Goal: Task Accomplishment & Management: Use online tool/utility

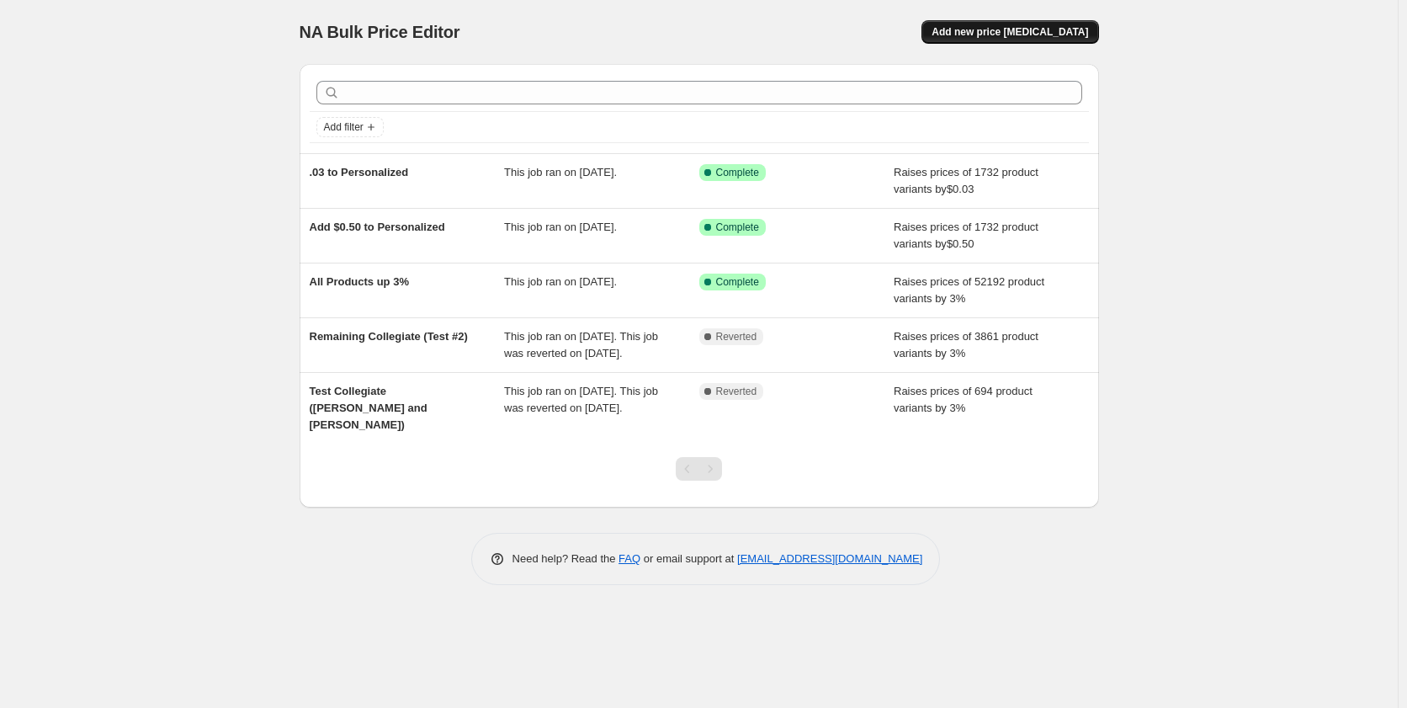
click at [1030, 29] on span "Add new price [MEDICAL_DATA]" at bounding box center [1010, 31] width 157 height 13
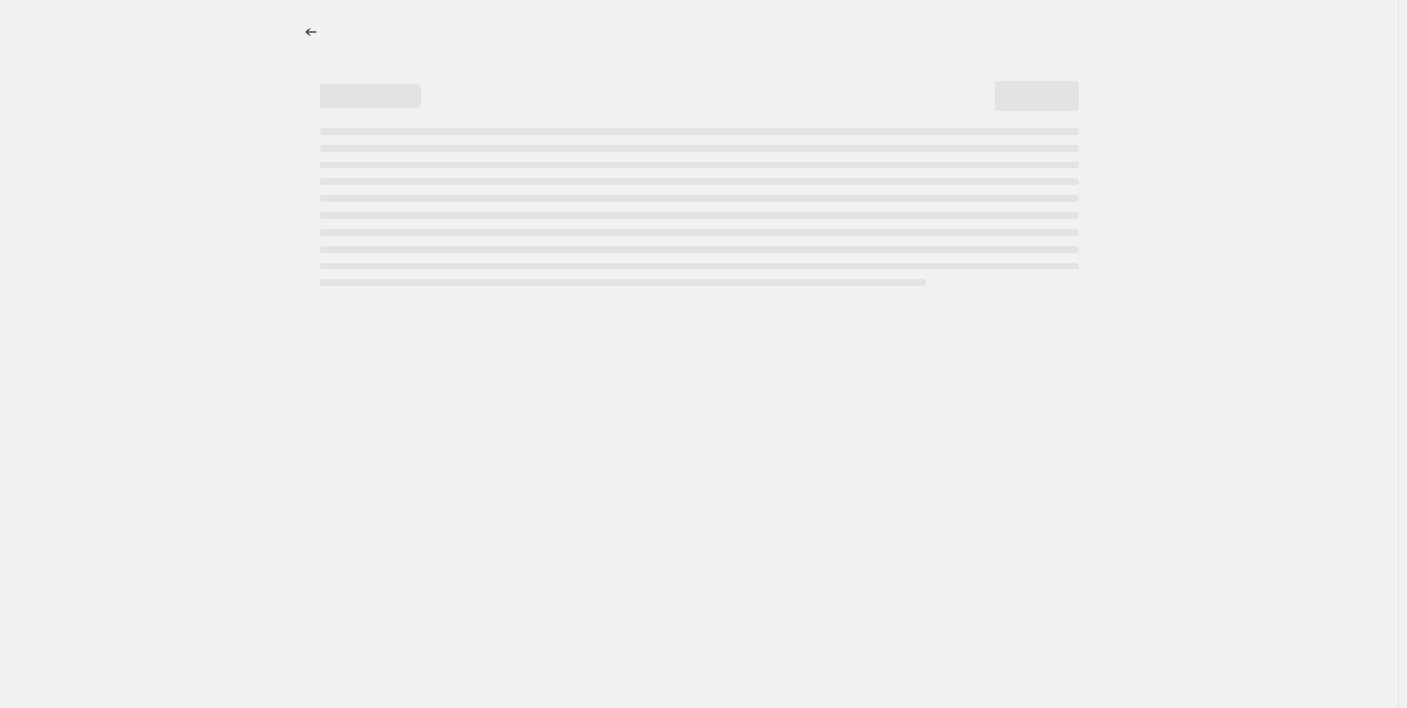
select select "percentage"
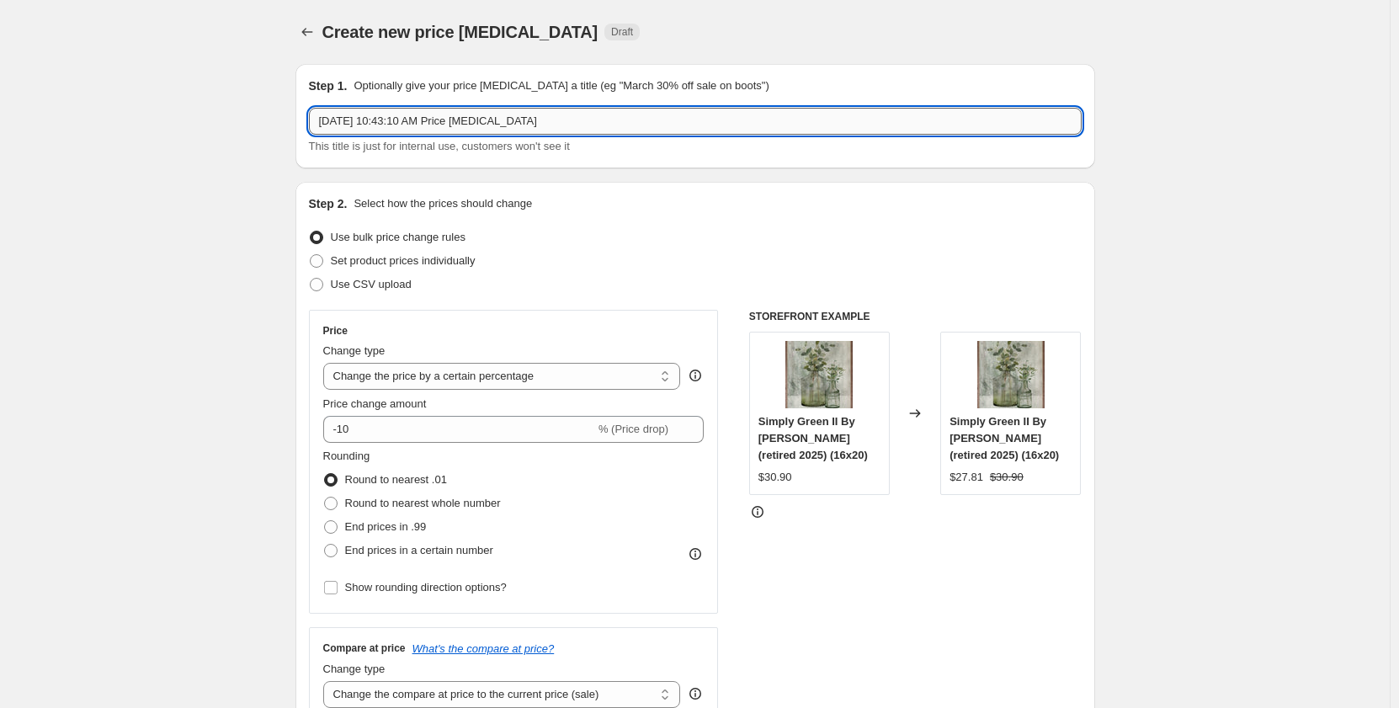
click at [519, 125] on input "Sep 17, 2025, 10:43:10 AM Price change job" at bounding box center [695, 121] width 773 height 27
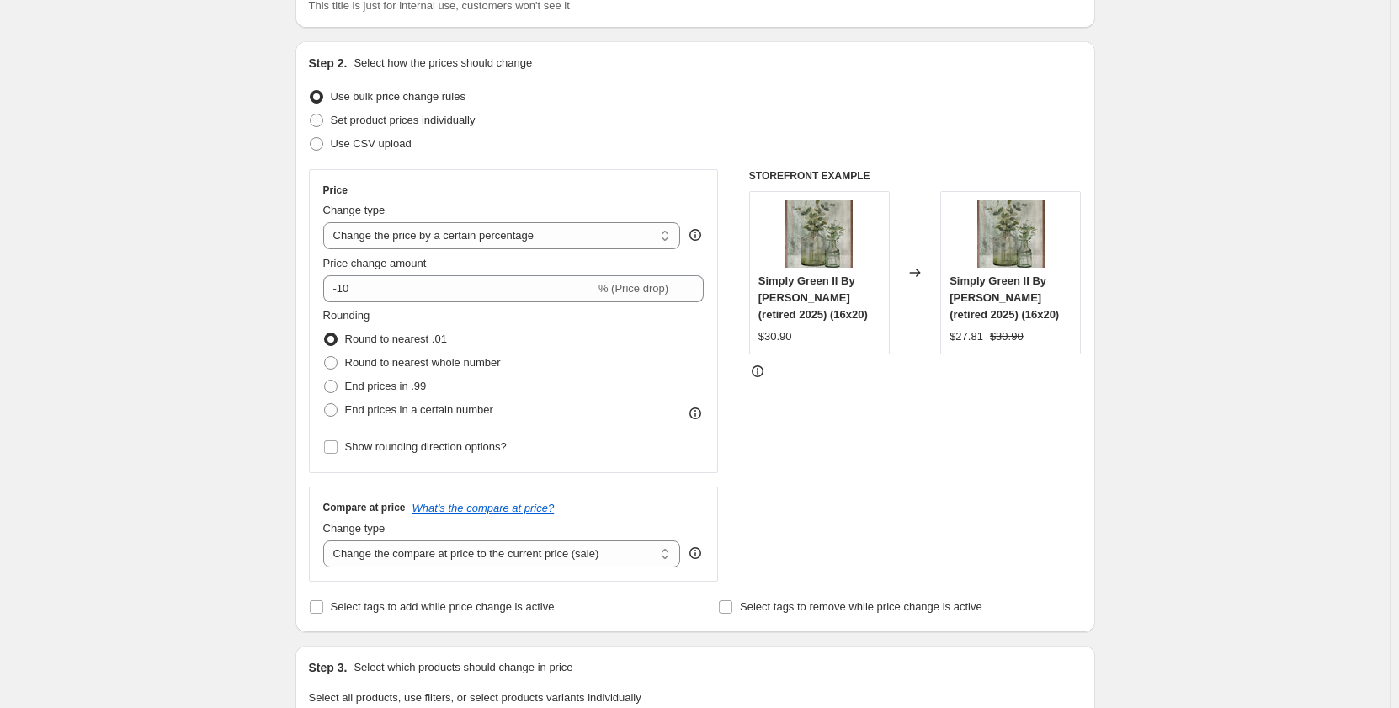
scroll to position [168, 0]
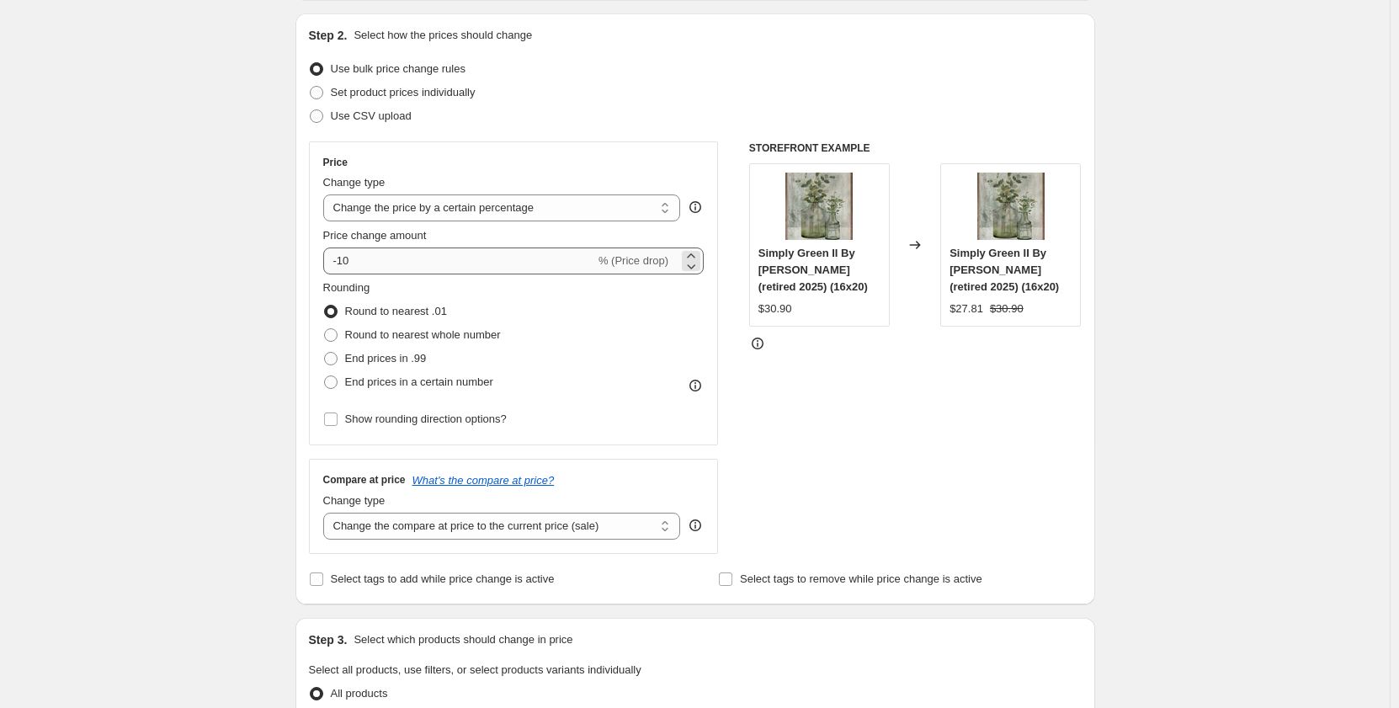
type input "Move to MSRP"
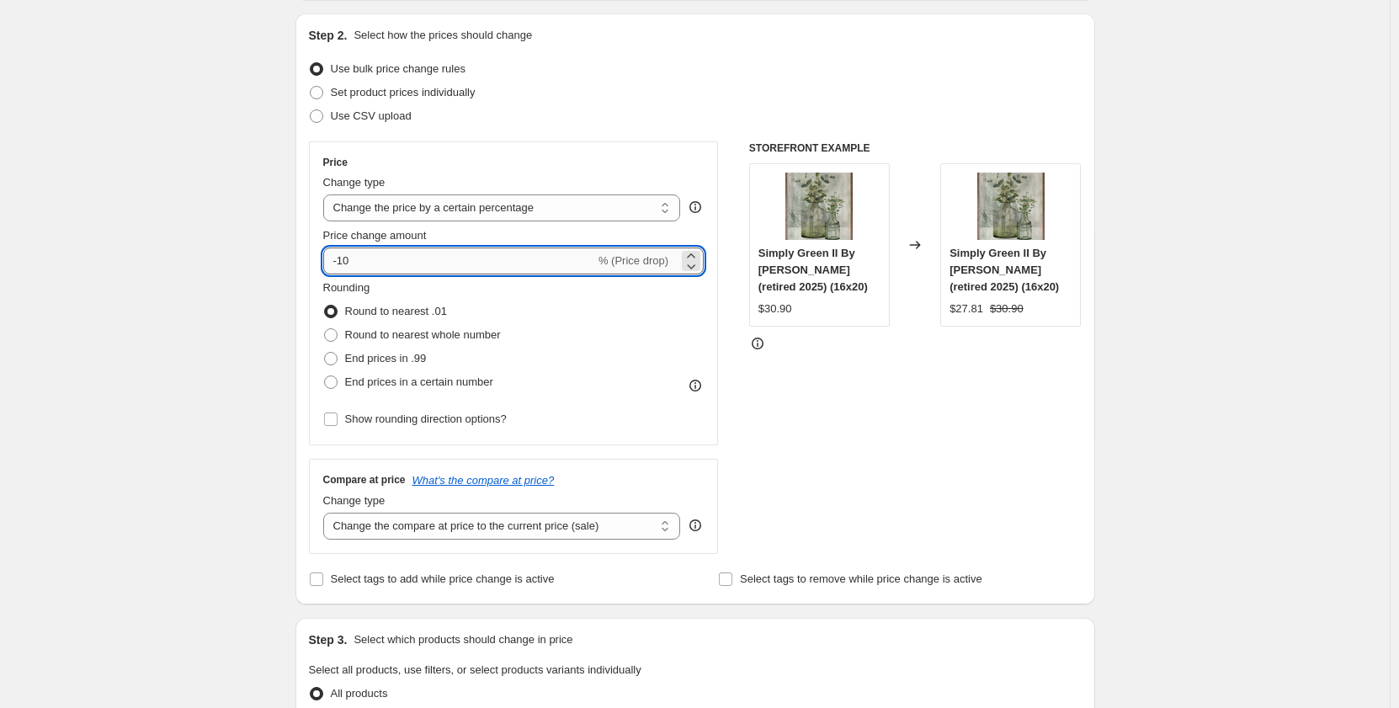
click at [519, 257] on input "-10" at bounding box center [459, 260] width 272 height 27
drag, startPoint x: 364, startPoint y: 262, endPoint x: 333, endPoint y: 261, distance: 30.3
click at [333, 261] on input "-10" at bounding box center [459, 260] width 272 height 27
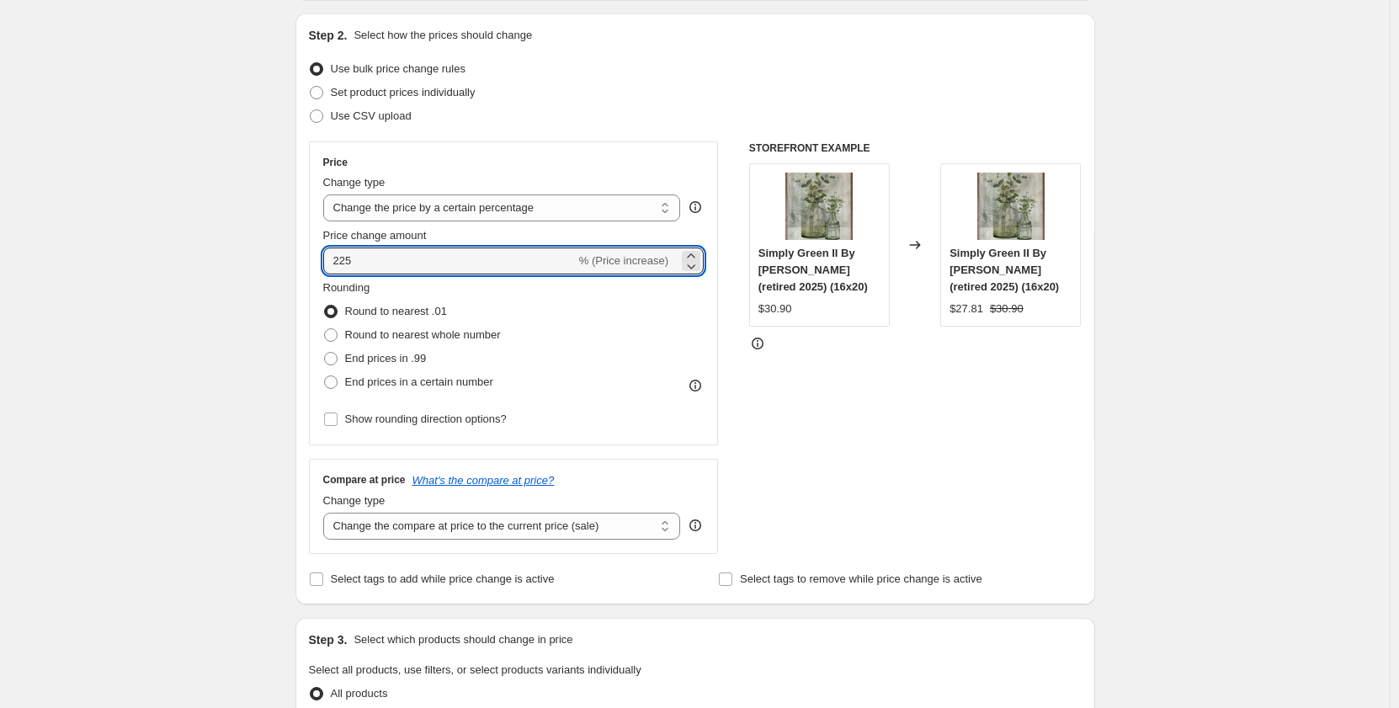
click at [237, 279] on div "Create new price change job. This page is ready Create new price change job Dra…" at bounding box center [694, 686] width 1389 height 1709
drag, startPoint x: 379, startPoint y: 266, endPoint x: 352, endPoint y: 263, distance: 27.0
click at [352, 265] on input "225" at bounding box center [449, 260] width 252 height 27
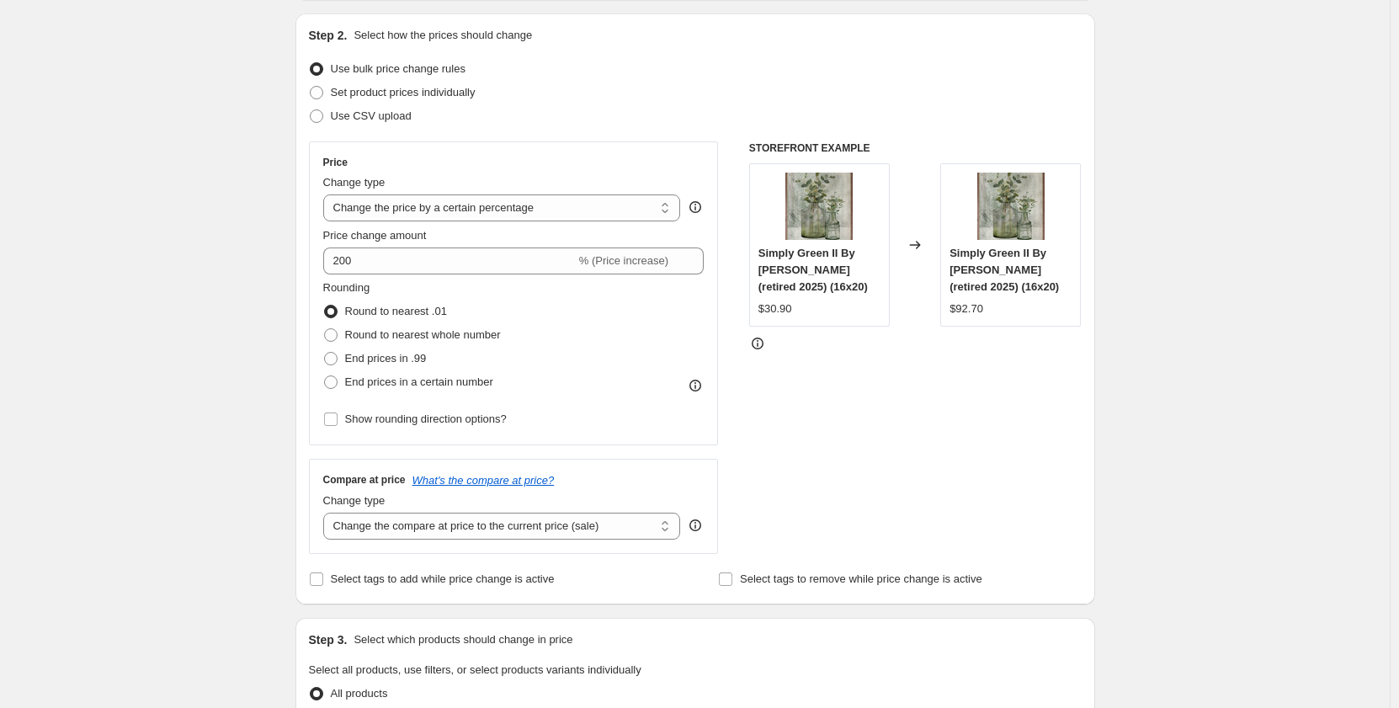
click at [518, 299] on div "Rounding Round to nearest .01 Round to nearest whole number End prices in .99 E…" at bounding box center [513, 336] width 381 height 114
click at [507, 206] on select "Change the price to a certain amount Change the price by a certain amount Chang…" at bounding box center [502, 207] width 358 height 27
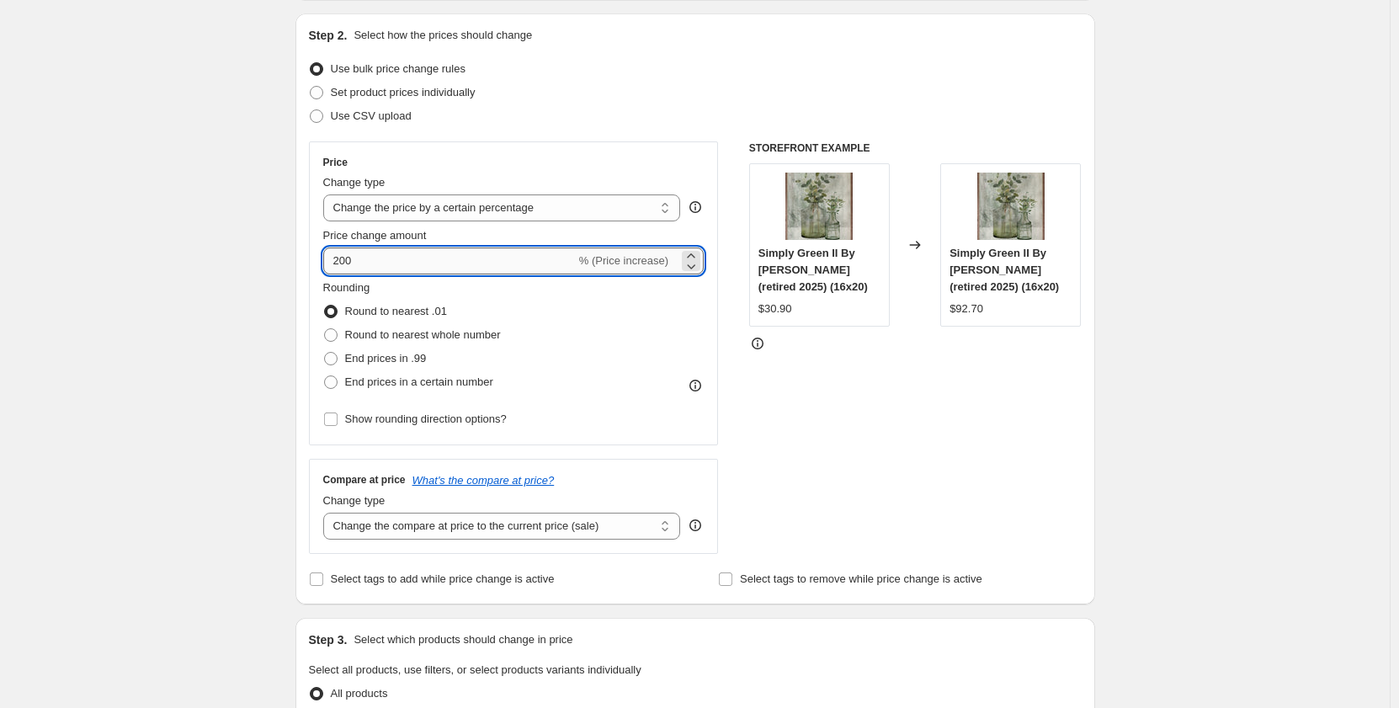
click at [488, 263] on input "200" at bounding box center [449, 260] width 252 height 27
drag, startPoint x: 366, startPoint y: 266, endPoint x: 349, endPoint y: 264, distance: 16.9
click at [349, 264] on input "200" at bounding box center [449, 260] width 252 height 27
click at [454, 289] on fieldset "Rounding Round to nearest .01 Round to nearest whole number End prices in .99 E…" at bounding box center [412, 336] width 178 height 114
click at [428, 268] on input "2.25" at bounding box center [449, 260] width 252 height 27
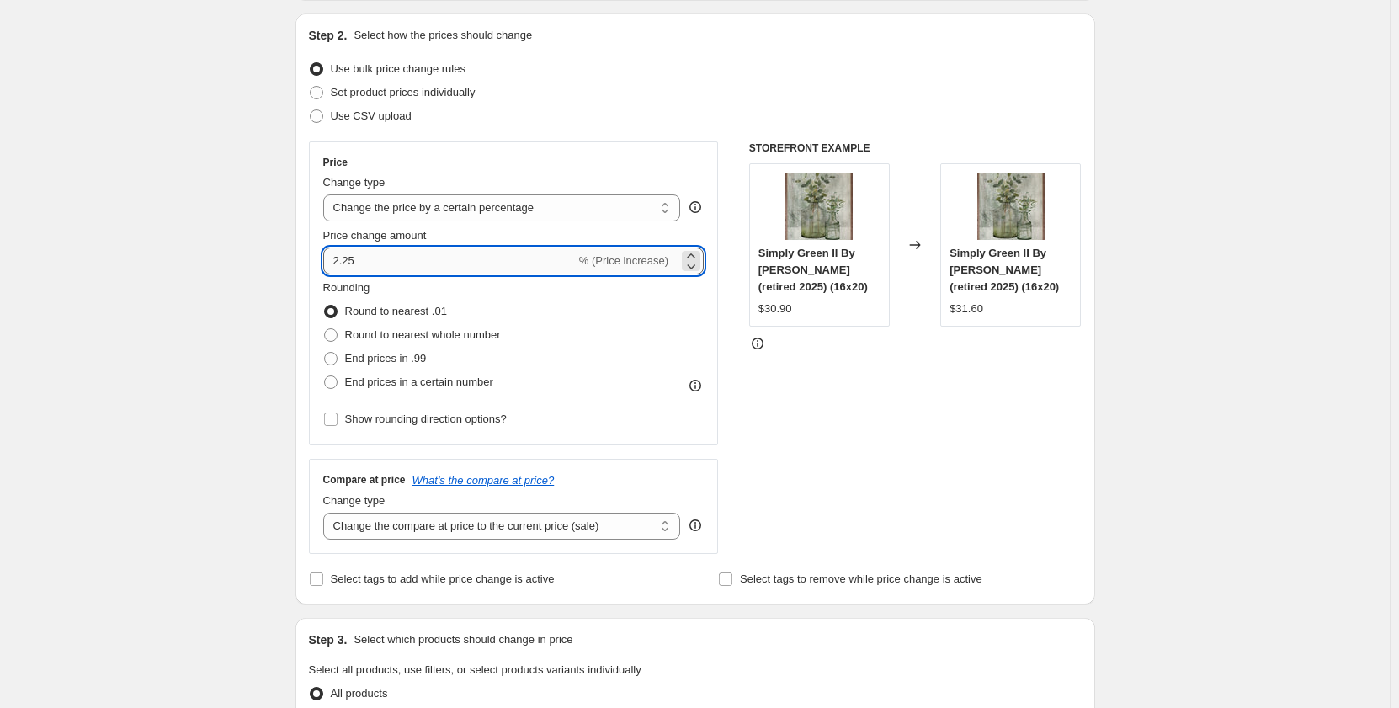
click at [384, 262] on input "2.25" at bounding box center [449, 260] width 252 height 27
click at [347, 263] on input "2.25" at bounding box center [449, 260] width 252 height 27
click at [395, 285] on fieldset "Rounding Round to nearest .01 Round to nearest whole number End prices in .99 E…" at bounding box center [412, 336] width 178 height 114
click at [353, 265] on input "20.25" at bounding box center [449, 260] width 252 height 27
click at [370, 284] on span "Rounding" at bounding box center [346, 287] width 47 height 13
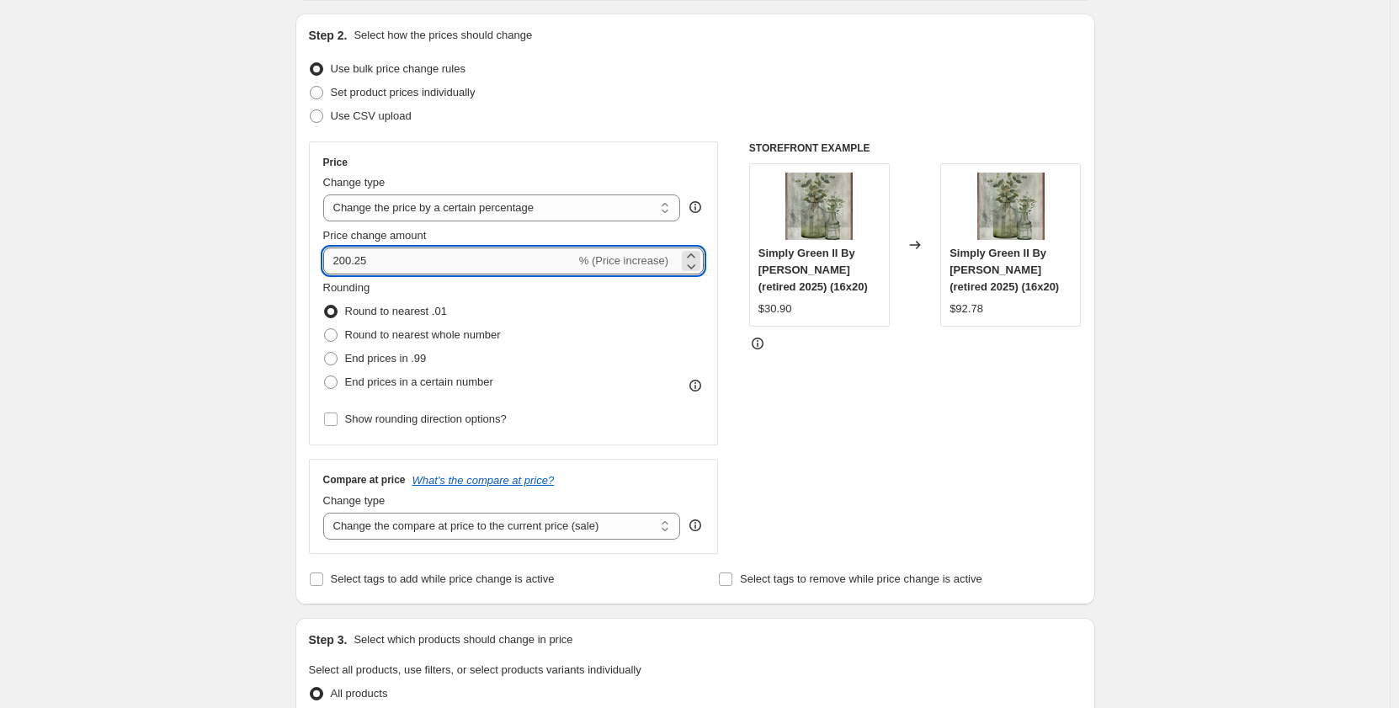
drag, startPoint x: 360, startPoint y: 267, endPoint x: 347, endPoint y: 267, distance: 13.5
click at [347, 267] on input "200.25" at bounding box center [449, 260] width 252 height 27
click at [358, 264] on input "200.25" at bounding box center [449, 260] width 252 height 27
click at [358, 261] on input "200.25" at bounding box center [449, 260] width 252 height 27
drag, startPoint x: 386, startPoint y: 263, endPoint x: 344, endPoint y: 263, distance: 42.1
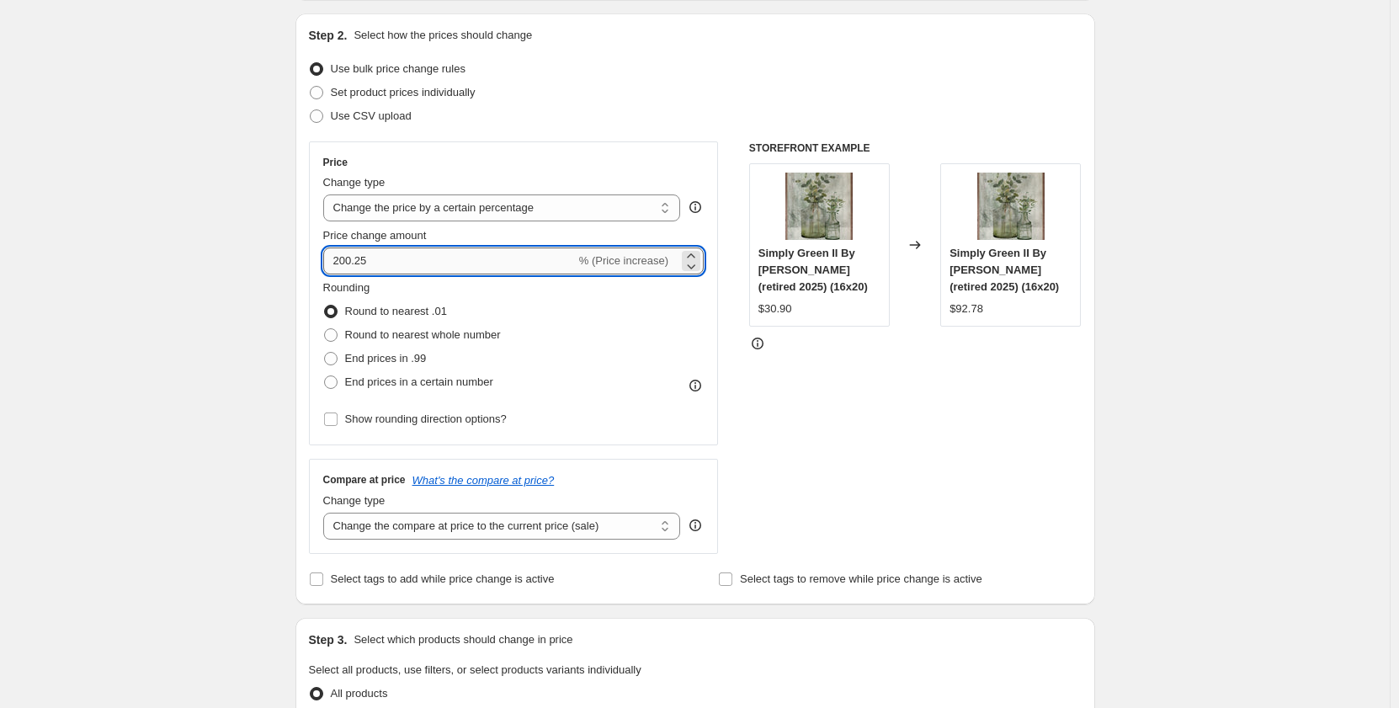
click at [344, 263] on input "200.25" at bounding box center [449, 260] width 252 height 27
type input "125"
click at [400, 291] on fieldset "Rounding Round to nearest .01 Round to nearest whole number End prices in .99 E…" at bounding box center [412, 336] width 178 height 114
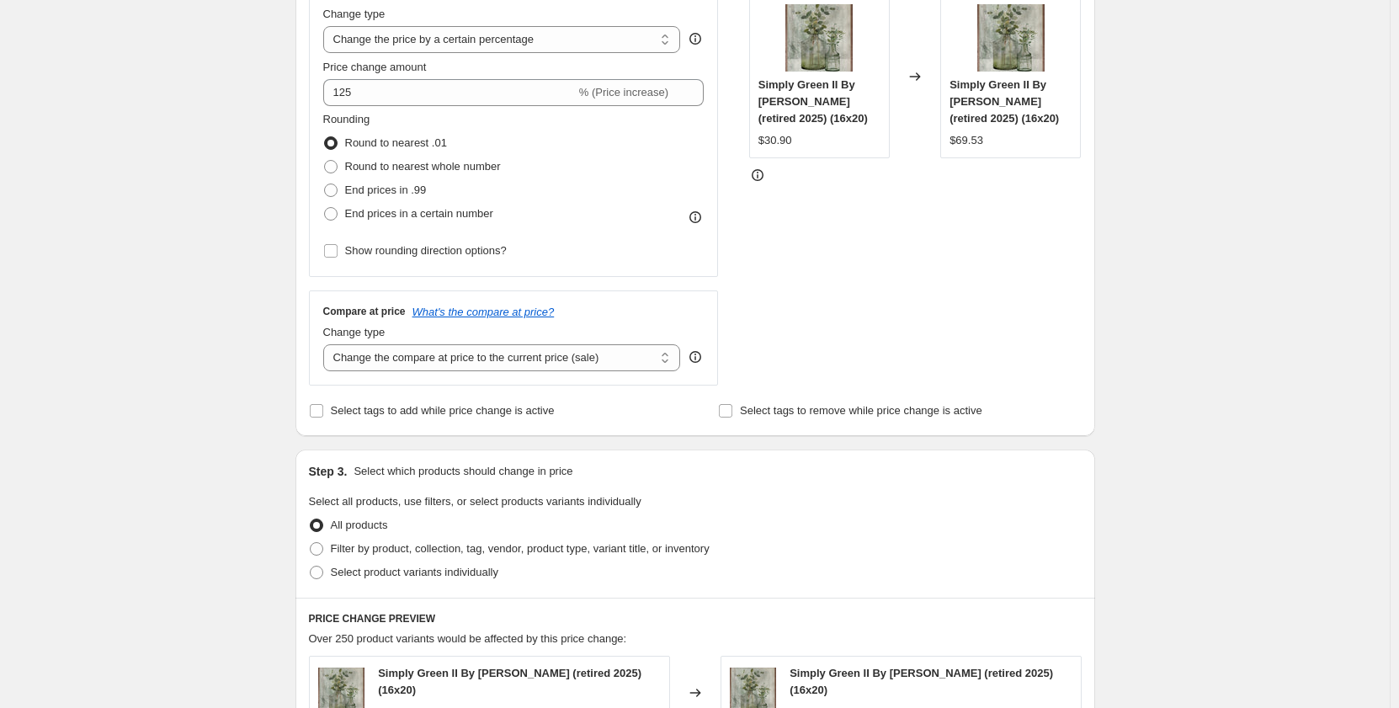
scroll to position [421, 0]
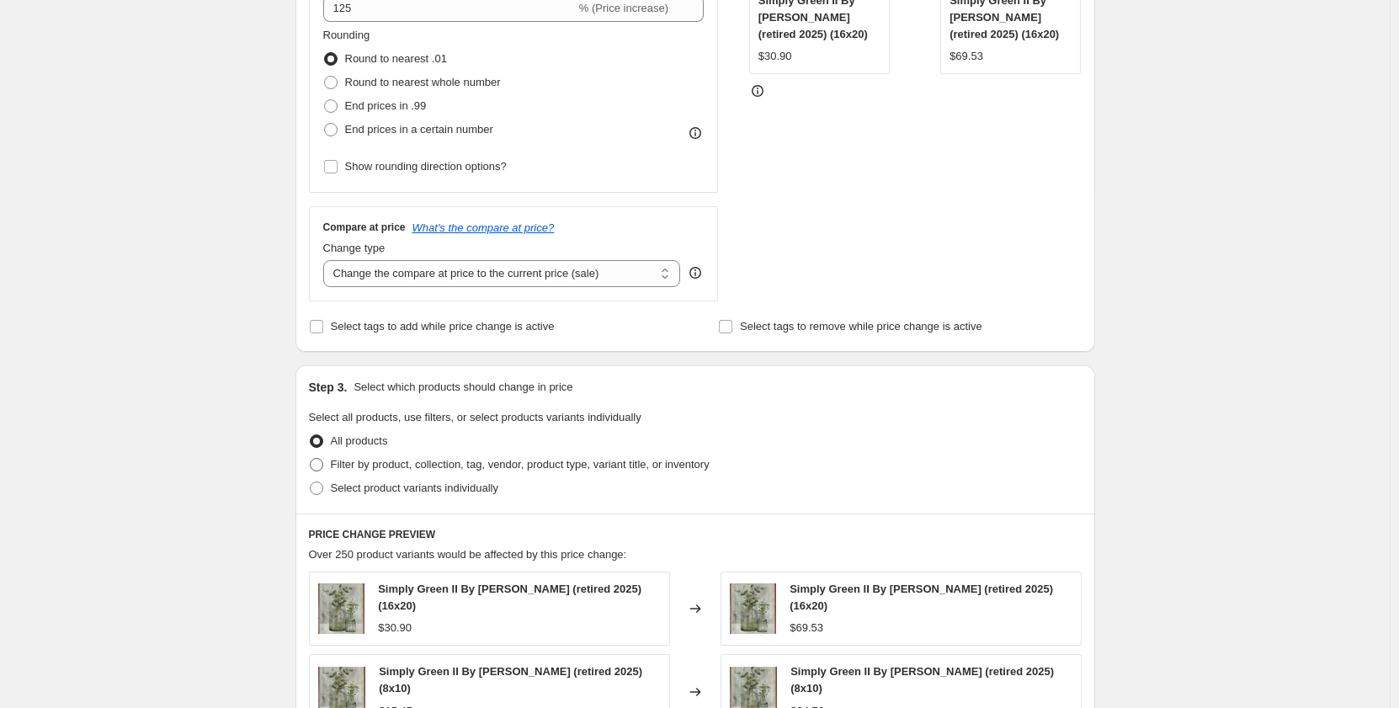
click at [446, 461] on span "Filter by product, collection, tag, vendor, product type, variant title, or inv…" at bounding box center [520, 464] width 379 height 13
click at [311, 459] on input "Filter by product, collection, tag, vendor, product type, variant title, or inv…" at bounding box center [310, 458] width 1 height 1
radio input "true"
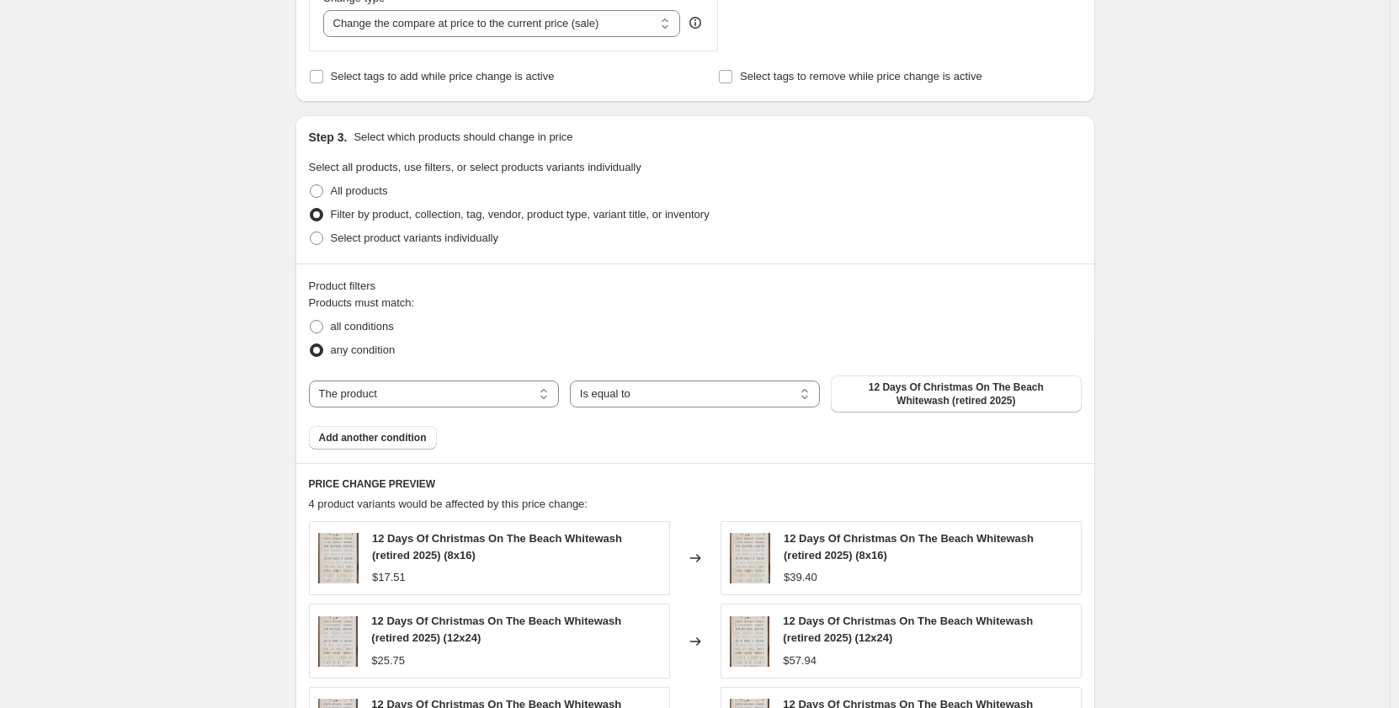
scroll to position [673, 0]
click at [529, 391] on select "The product The product's collection The product's tag The product's vendor The…" at bounding box center [434, 391] width 250 height 27
select select "vendor"
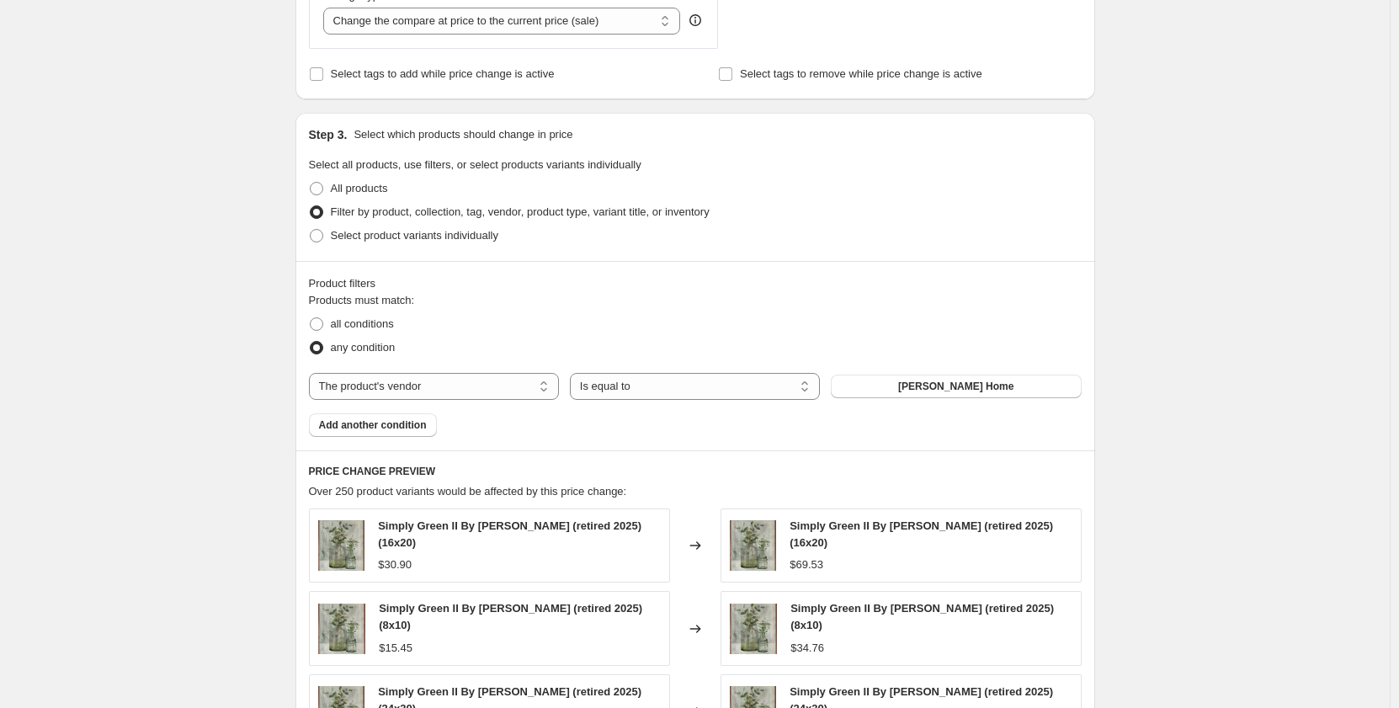
click at [359, 428] on span "Add another condition" at bounding box center [373, 424] width 108 height 13
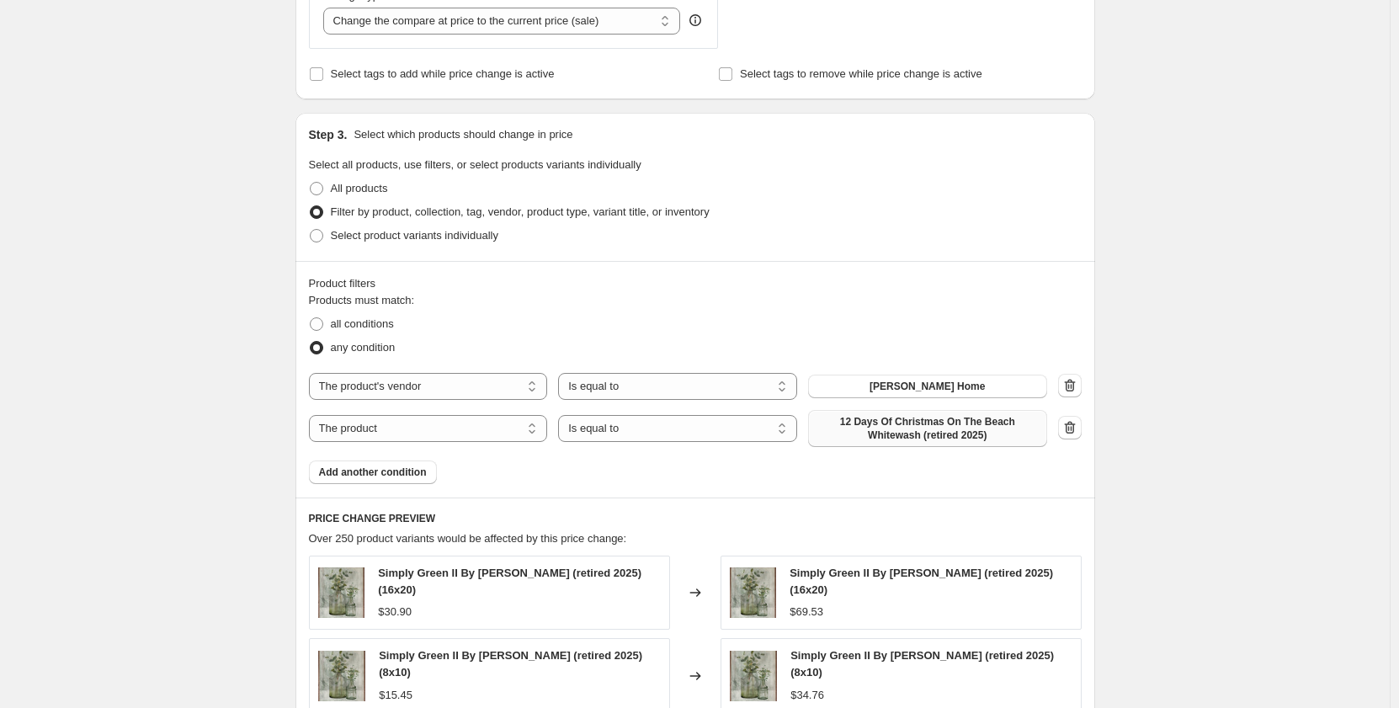
click at [868, 426] on span "12 Days Of Christmas On The Beach Whitewash (retired 2025)" at bounding box center [927, 428] width 219 height 27
click at [454, 422] on select "The product The product's collection The product's tag The product's vendor The…" at bounding box center [428, 428] width 239 height 27
select select "vendor"
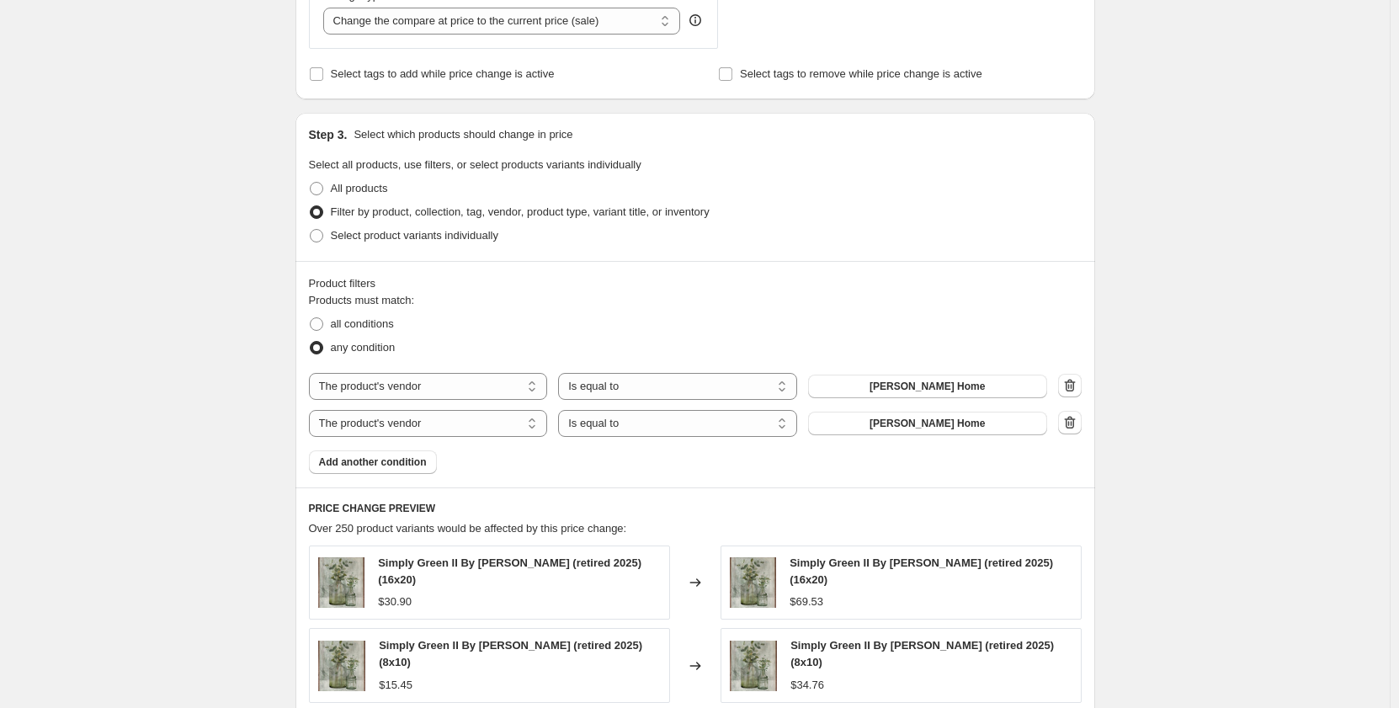
click at [927, 424] on span "Kendrick Home" at bounding box center [926, 423] width 115 height 13
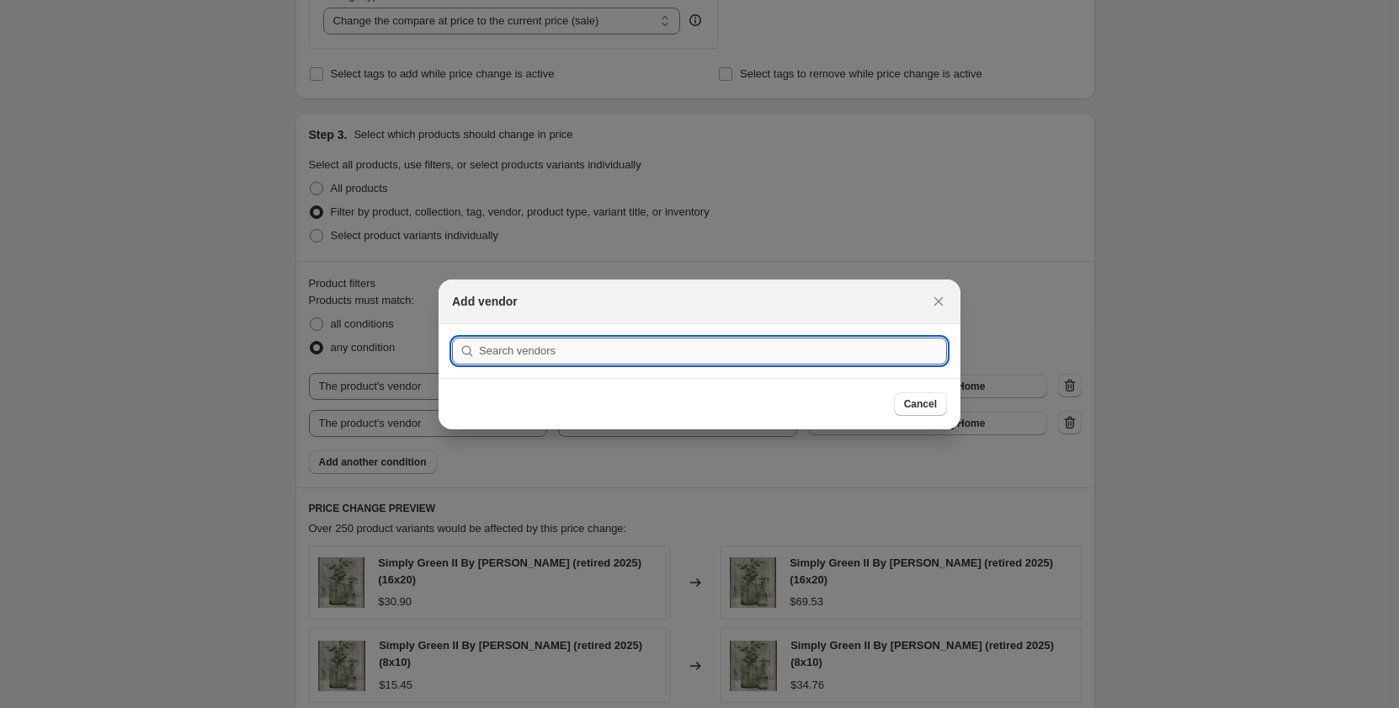
click at [811, 352] on input ":r2j:" at bounding box center [713, 350] width 468 height 27
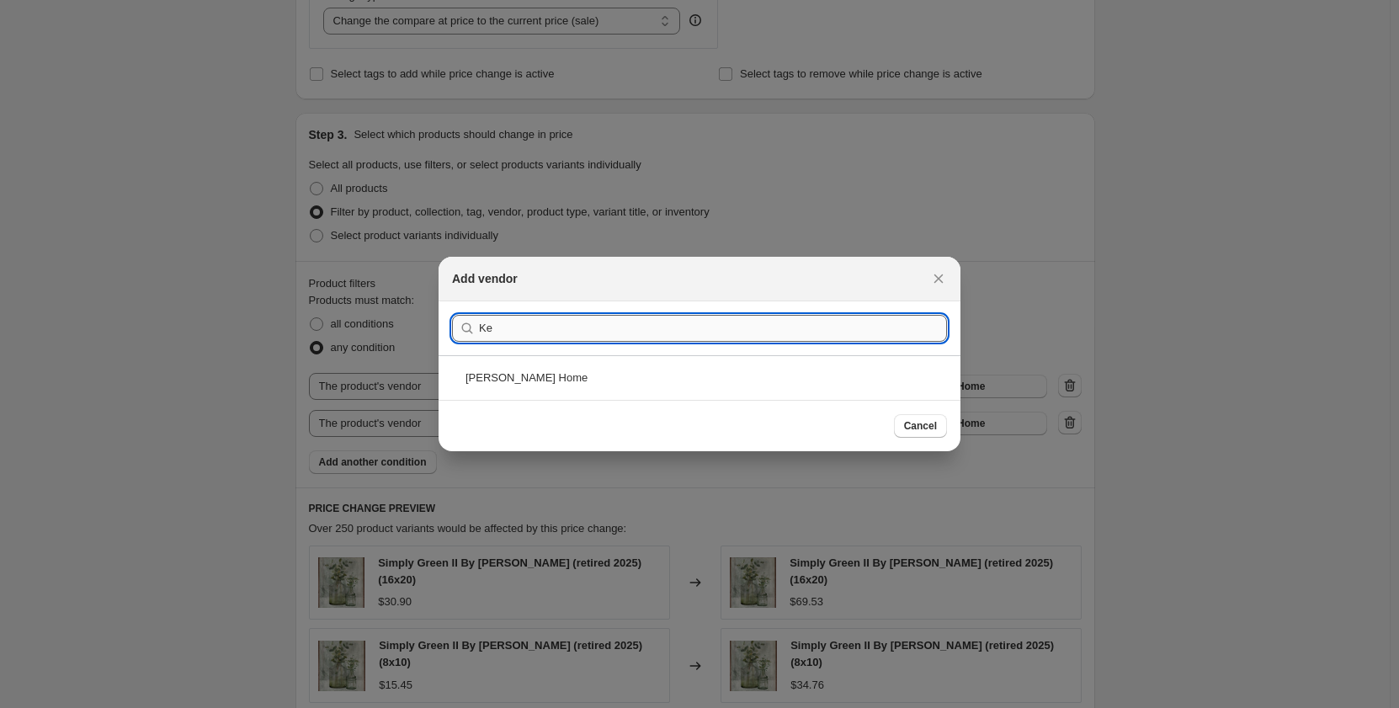
type input "K"
type input "textile"
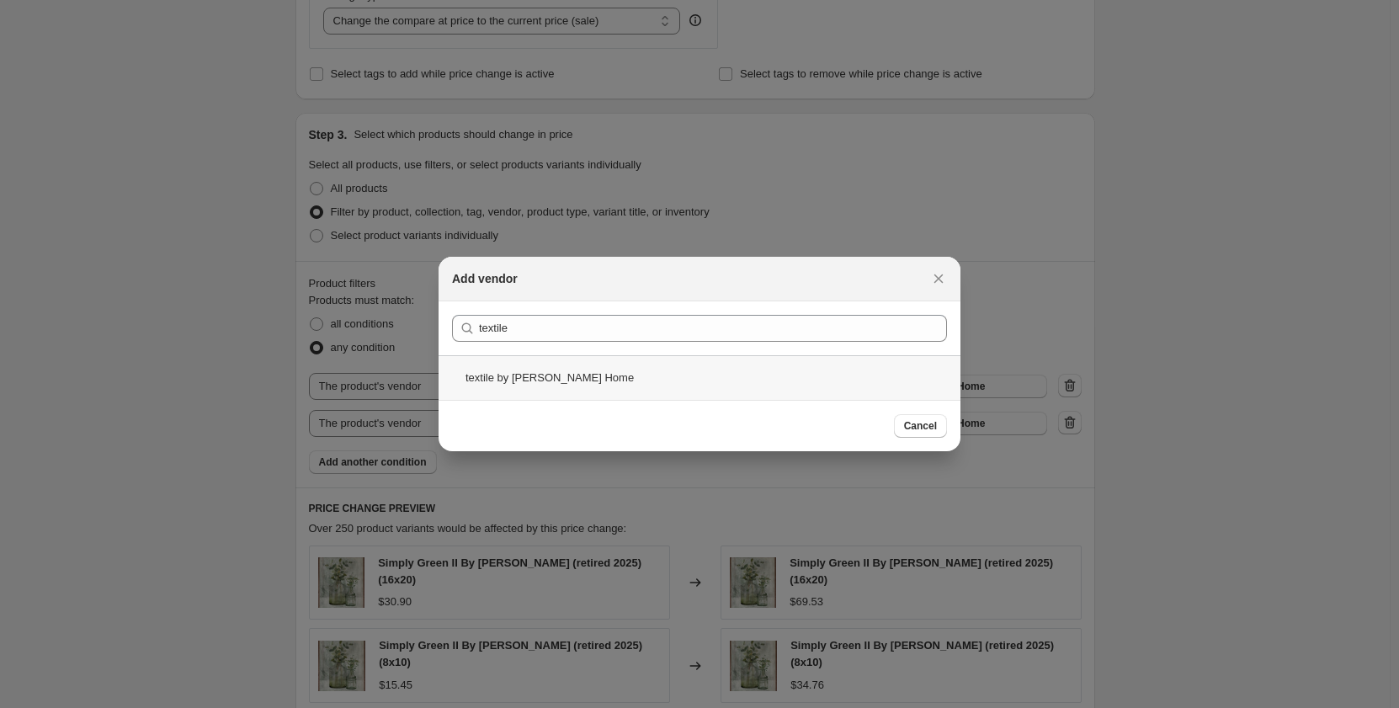
click at [664, 380] on div "textile by Kendrick Home" at bounding box center [699, 377] width 522 height 45
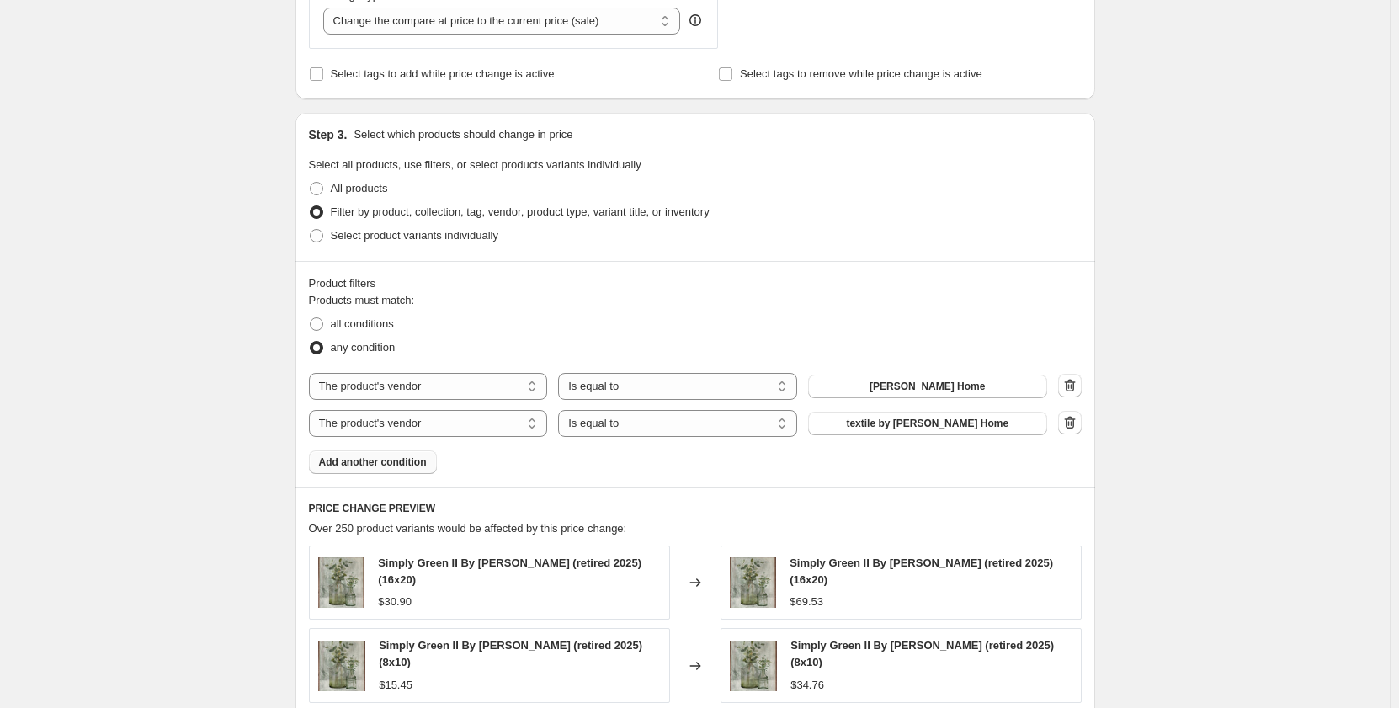
click at [379, 466] on span "Add another condition" at bounding box center [373, 461] width 108 height 13
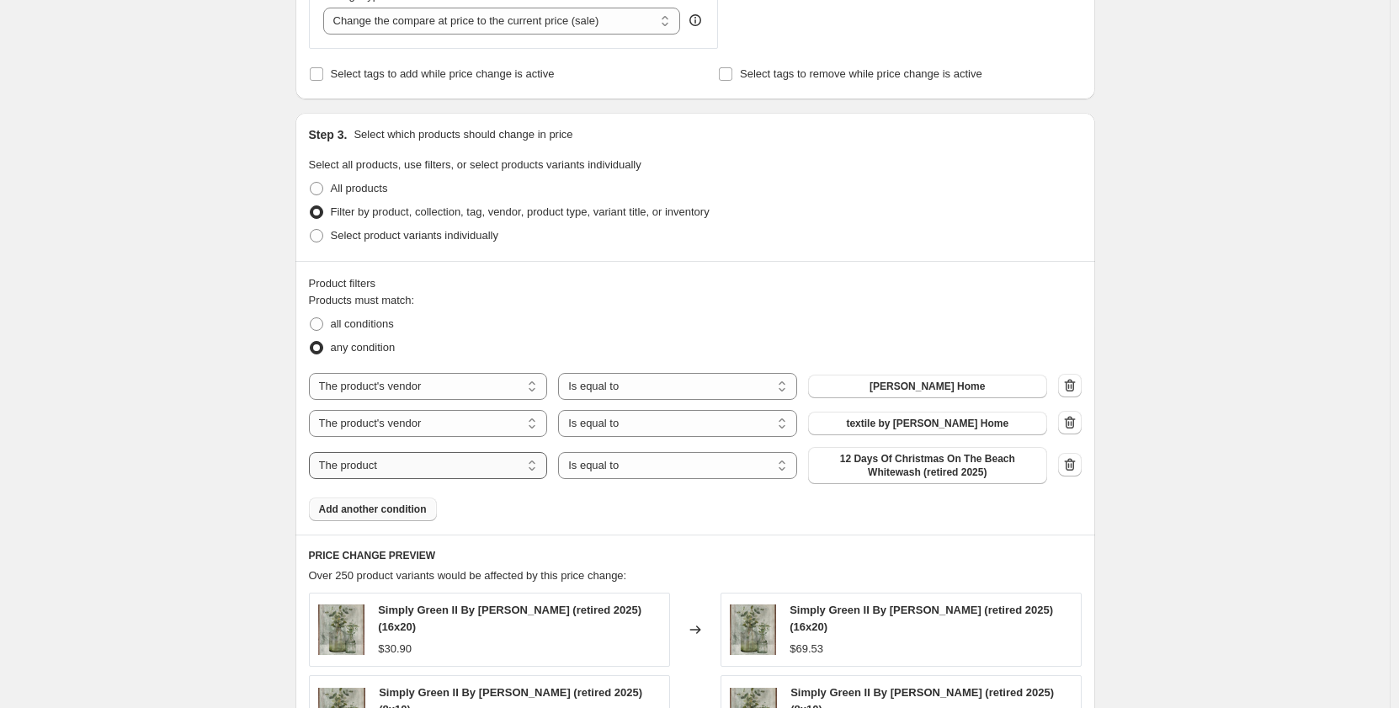
click at [443, 466] on select "The product The product's collection The product's tag The product's vendor The…" at bounding box center [428, 465] width 239 height 27
select select "vendor"
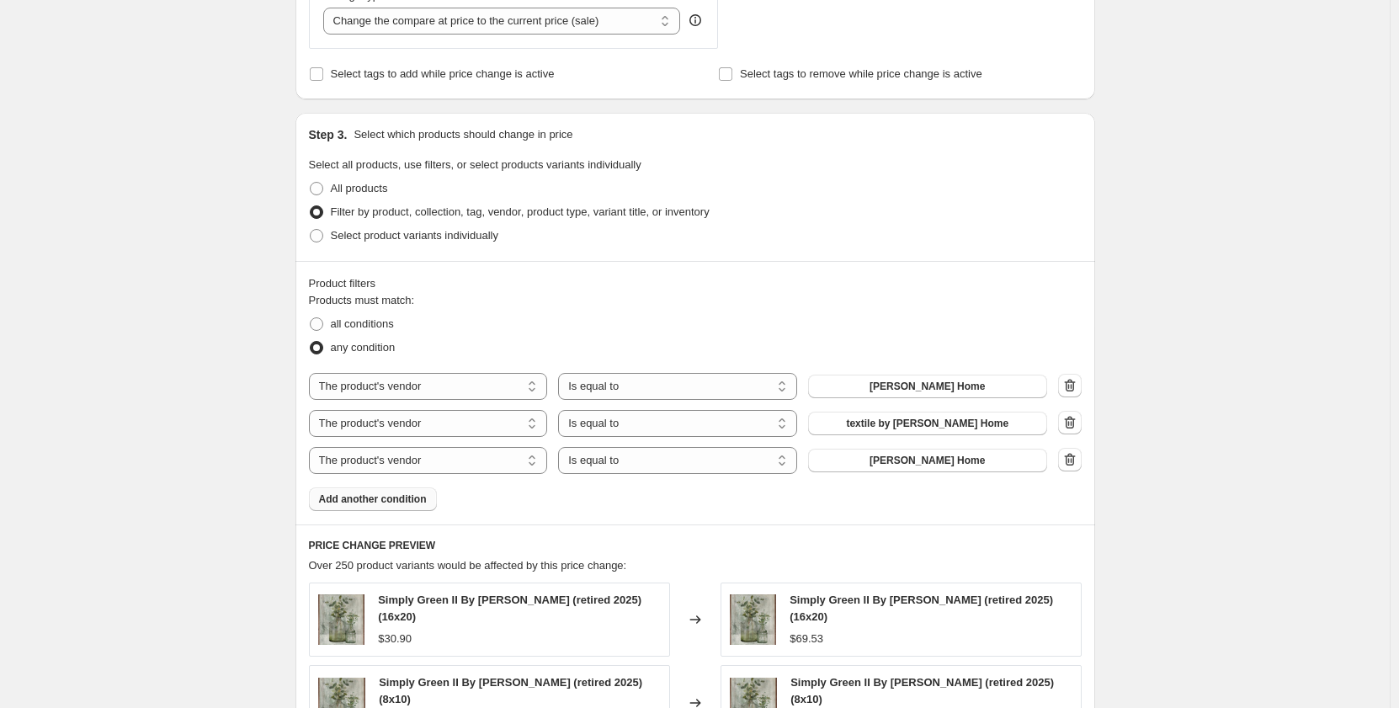
click at [927, 464] on span "Kendrick Home" at bounding box center [926, 460] width 115 height 13
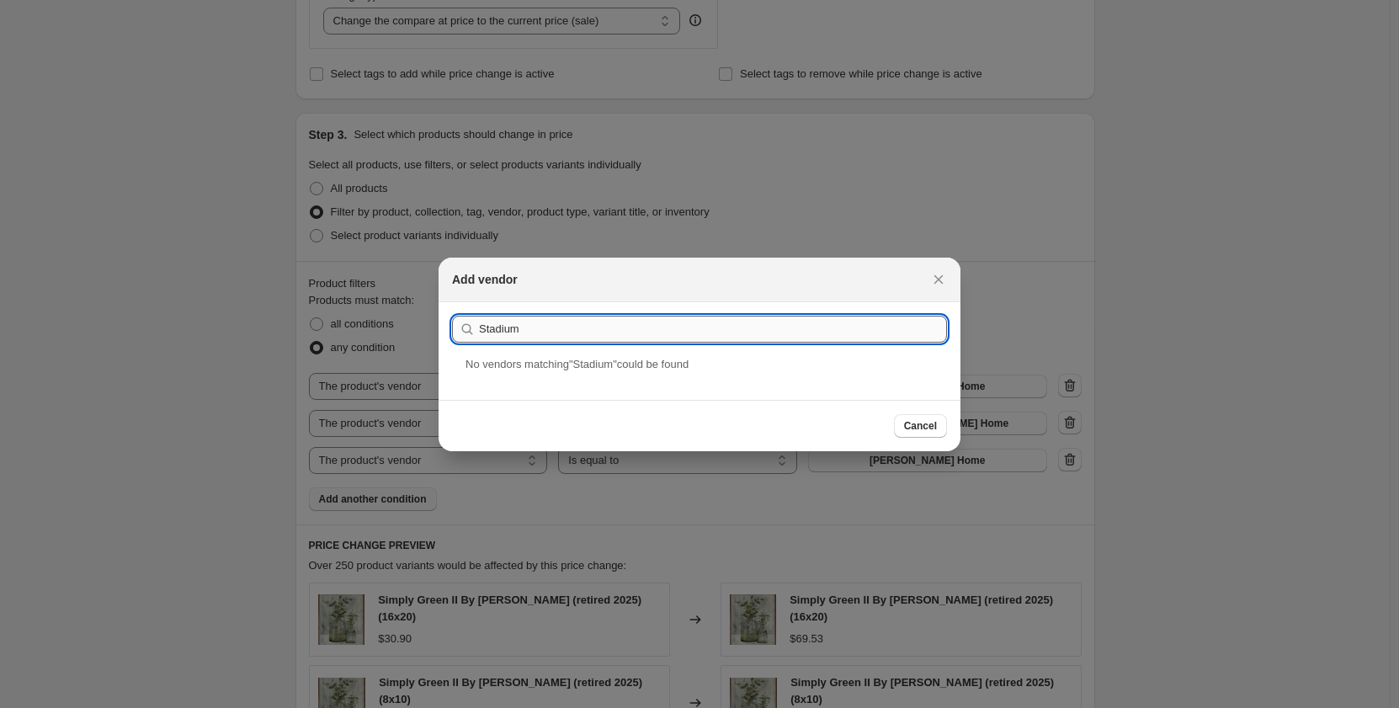
click at [481, 331] on input "Stadium" at bounding box center [713, 329] width 468 height 27
type input "Kendrick Stadium"
click at [589, 369] on div "Kendrick Stadium" at bounding box center [699, 377] width 522 height 45
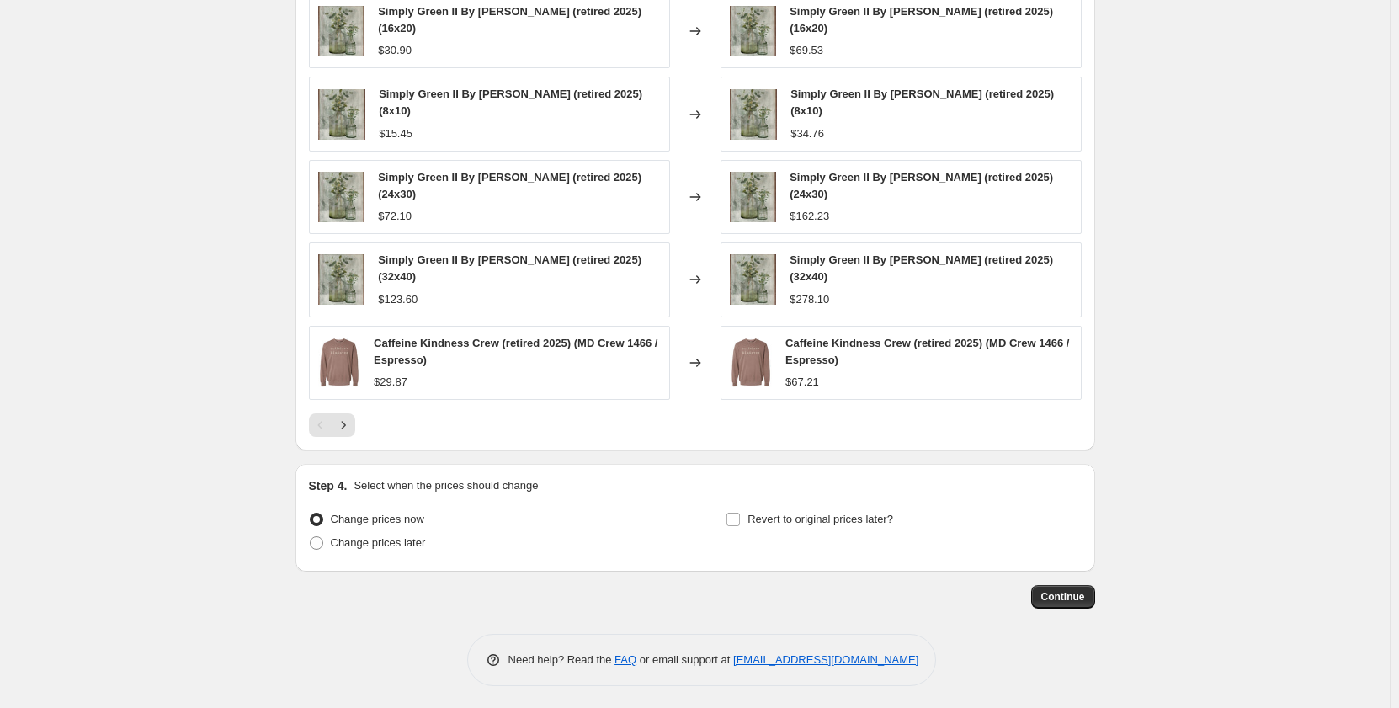
scroll to position [1266, 0]
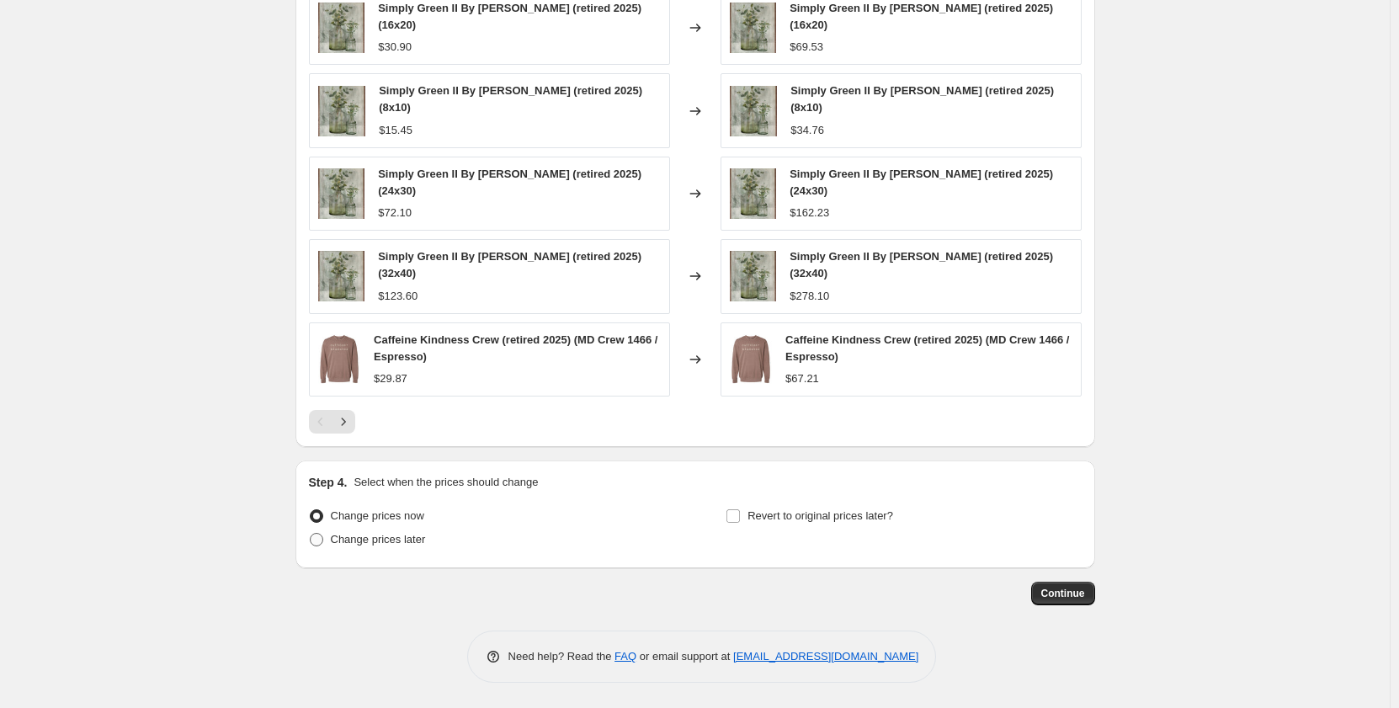
click at [359, 537] on span "Change prices later" at bounding box center [378, 539] width 95 height 13
click at [311, 534] on input "Change prices later" at bounding box center [310, 533] width 1 height 1
radio input "true"
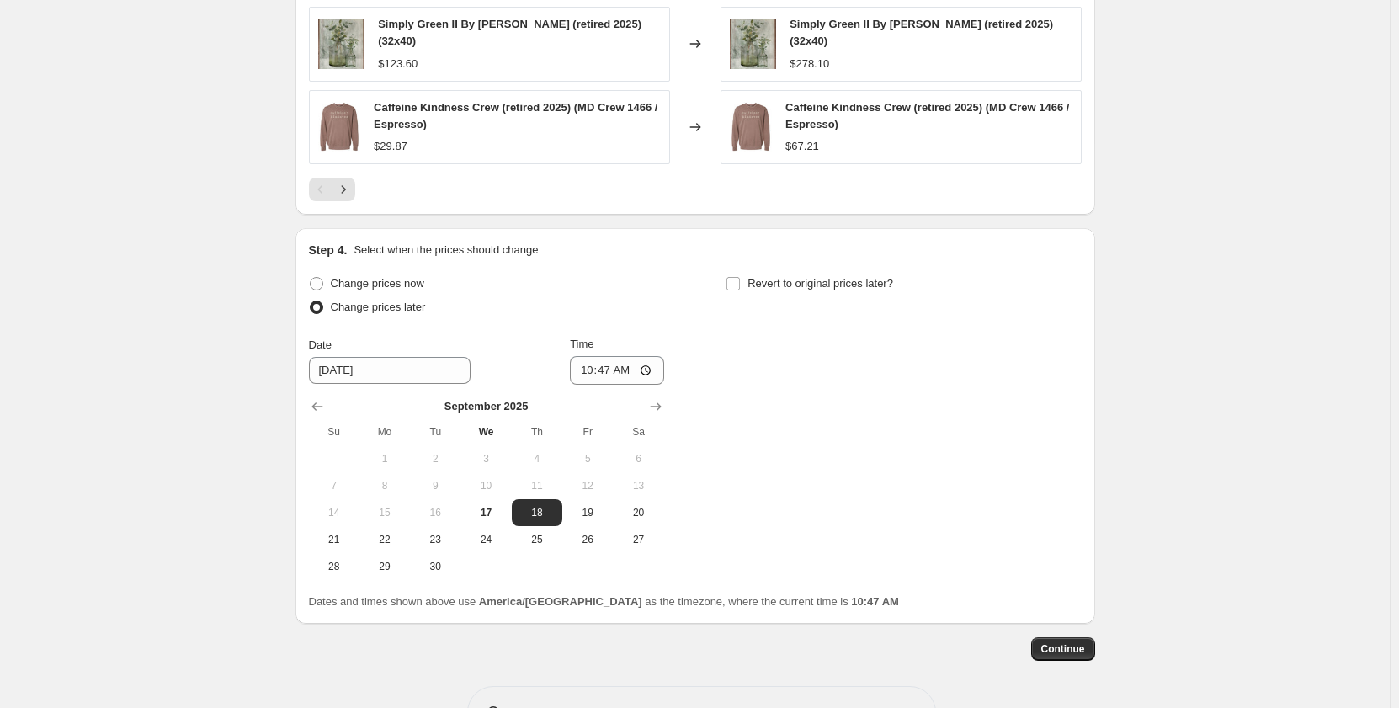
scroll to position [1553, 0]
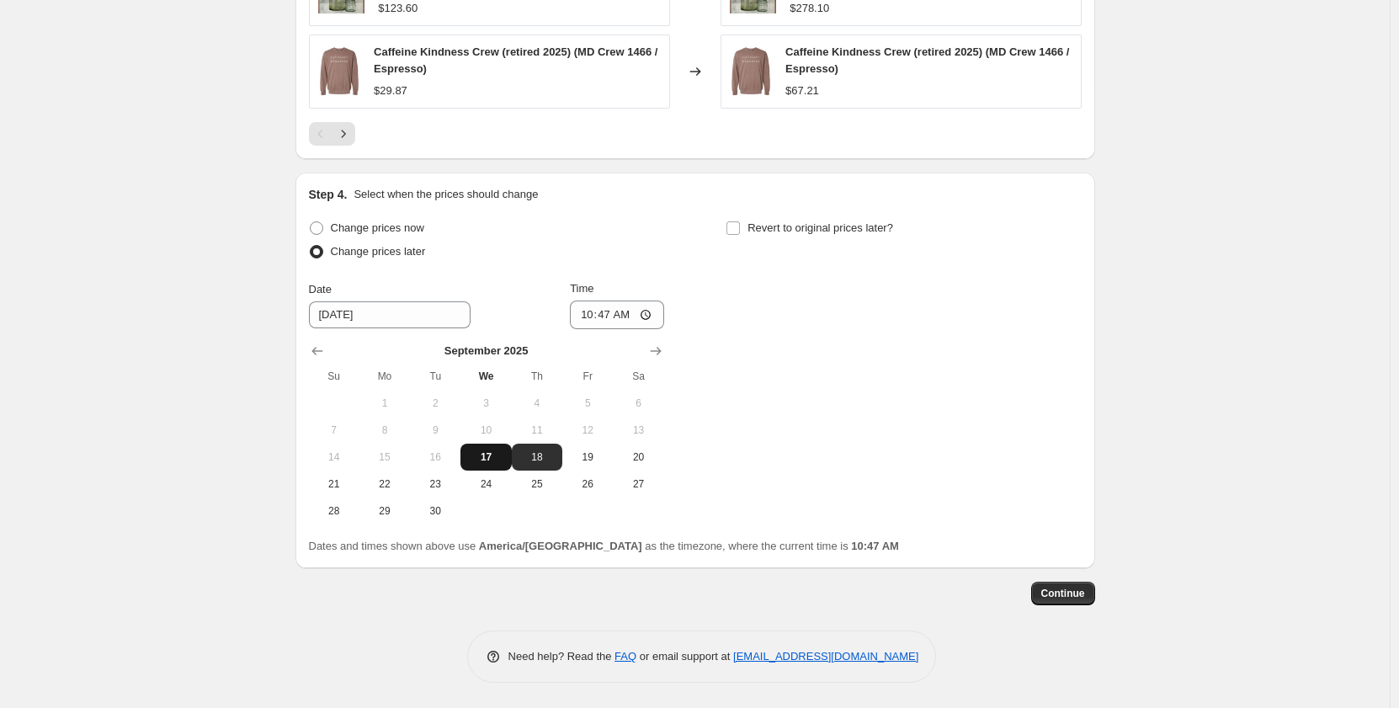
click at [494, 457] on span "17" at bounding box center [485, 456] width 37 height 13
type input "9/17/2025"
click at [591, 313] on input "10:47" at bounding box center [617, 314] width 94 height 29
click at [591, 316] on input "10:47" at bounding box center [617, 314] width 94 height 29
click at [602, 316] on input "10:47" at bounding box center [617, 314] width 94 height 29
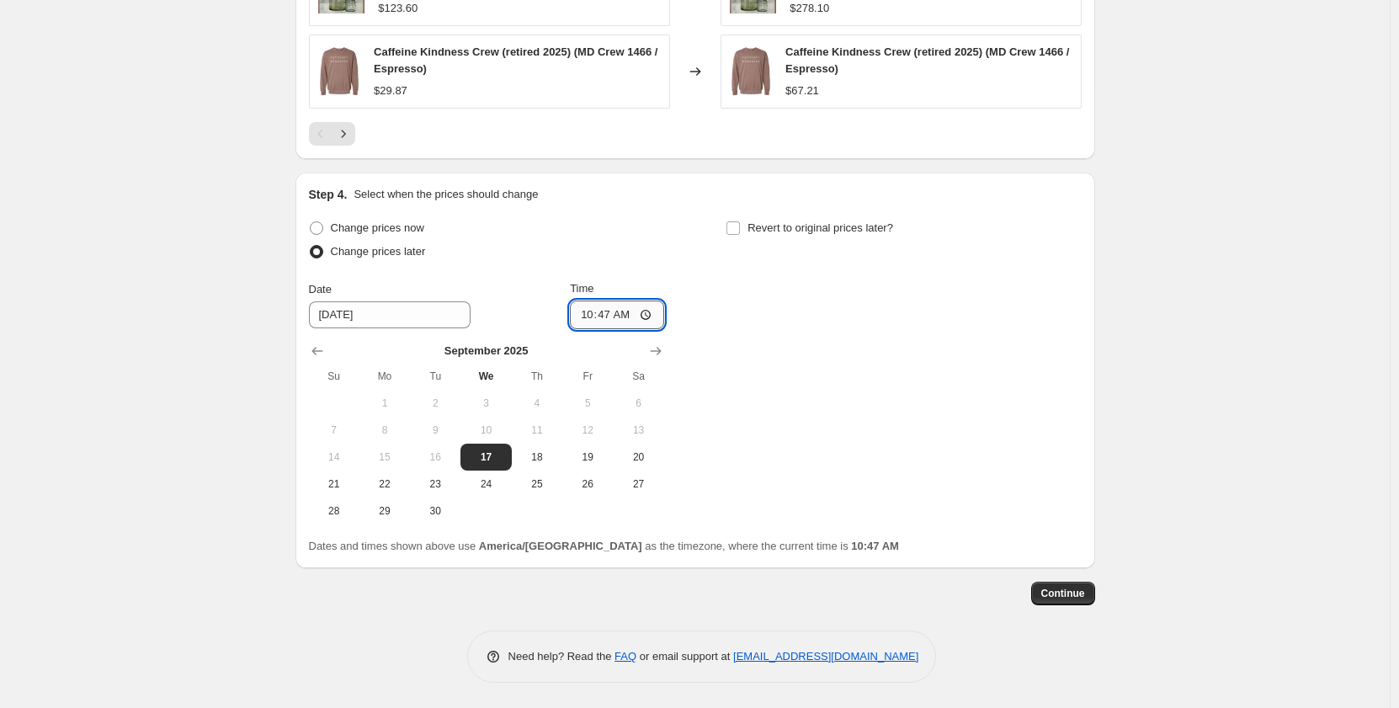
click at [624, 316] on input "10:47" at bounding box center [617, 314] width 94 height 29
click at [624, 317] on input "10:47" at bounding box center [617, 314] width 94 height 29
click at [595, 318] on input "10:47" at bounding box center [617, 314] width 94 height 29
type input "23:49"
click at [555, 253] on div "Change prices later" at bounding box center [486, 252] width 355 height 24
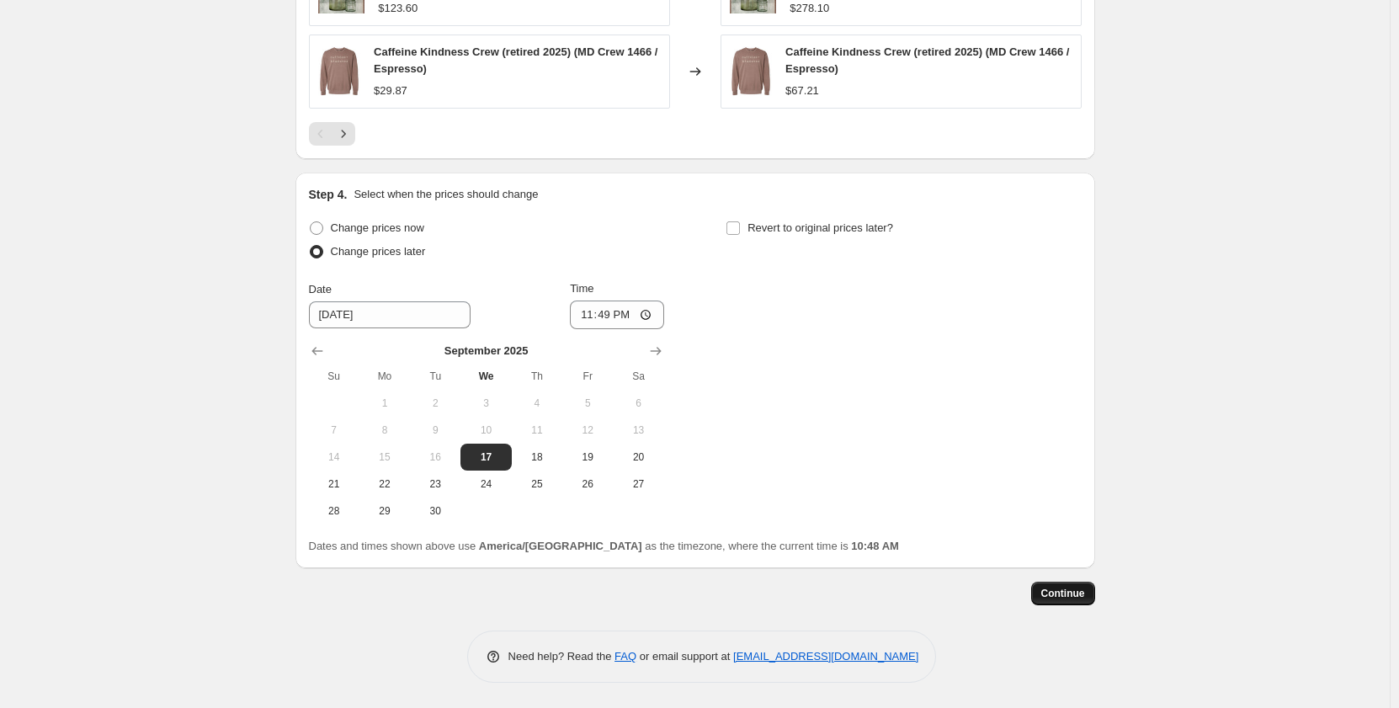
click at [1056, 592] on span "Continue" at bounding box center [1063, 593] width 44 height 13
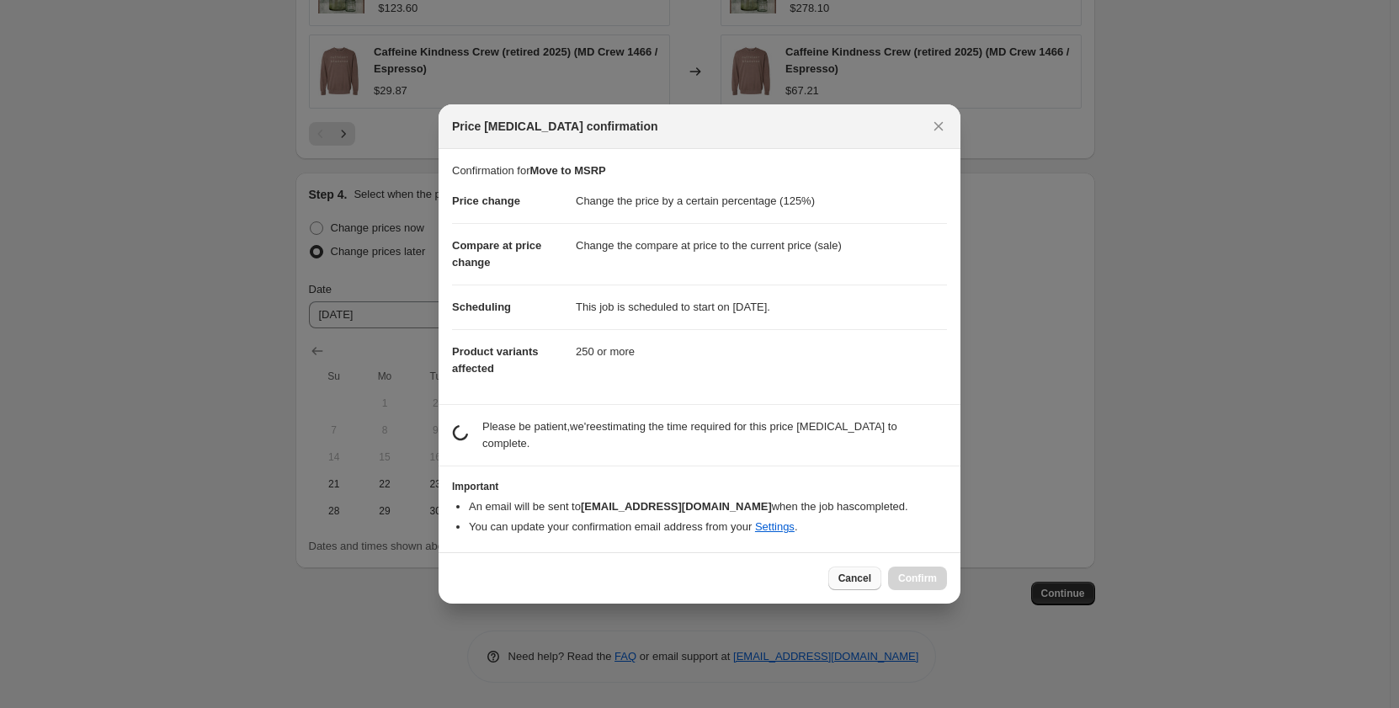
click at [868, 575] on span "Cancel" at bounding box center [854, 577] width 33 height 13
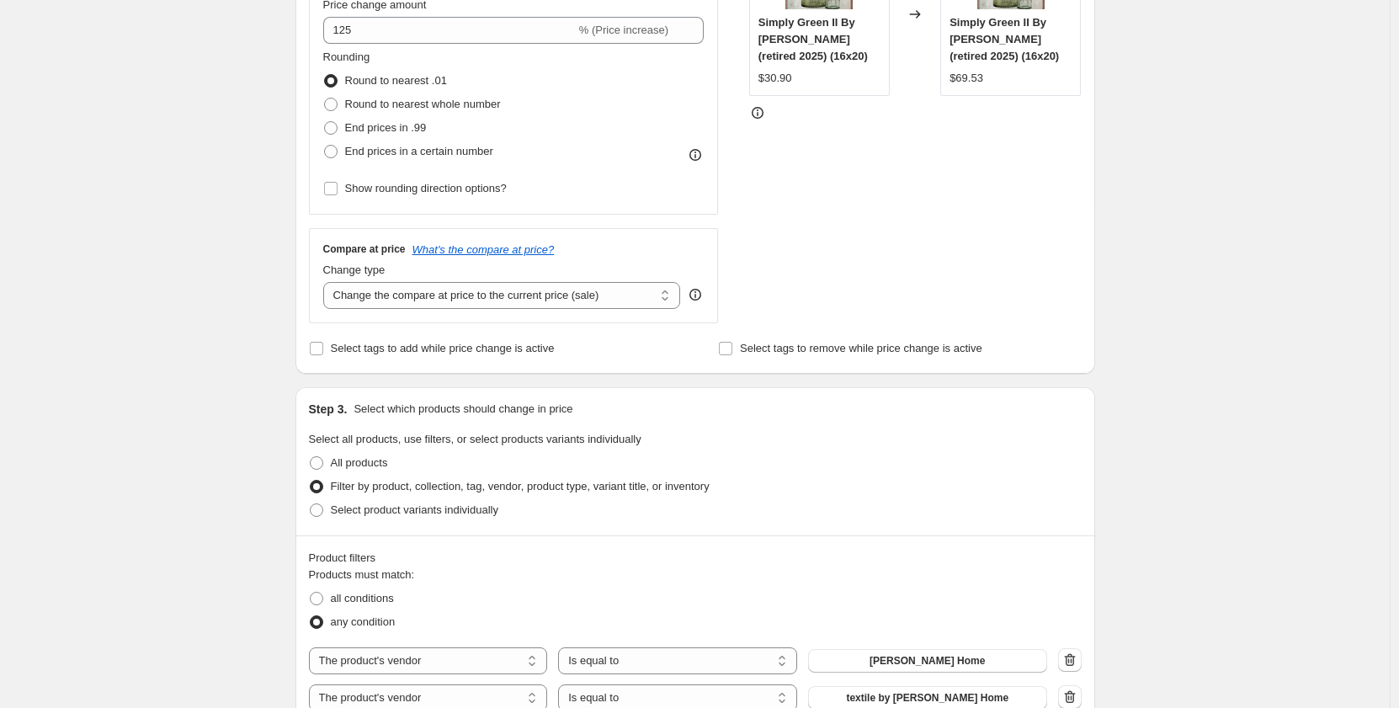
scroll to position [291, 0]
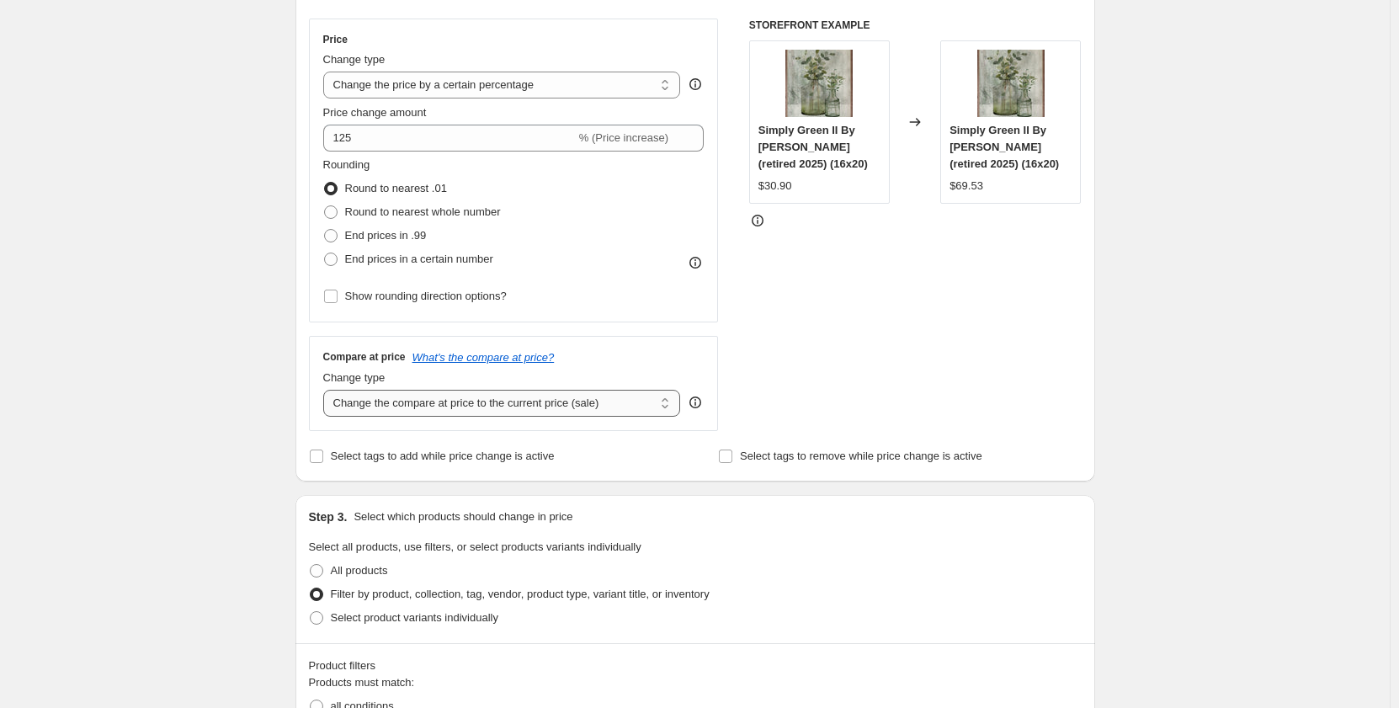
click at [630, 405] on select "Change the compare at price to the current price (sale) Change the compare at p…" at bounding box center [502, 403] width 358 height 27
select select "no_change"
click at [327, 390] on select "Change the compare at price to the current price (sale) Change the compare at p…" at bounding box center [502, 403] width 358 height 27
click at [833, 363] on div "STOREFRONT EXAMPLE Simply Green II By Carol Robinson (retired 2025) (16x20) $30…" at bounding box center [915, 225] width 332 height 412
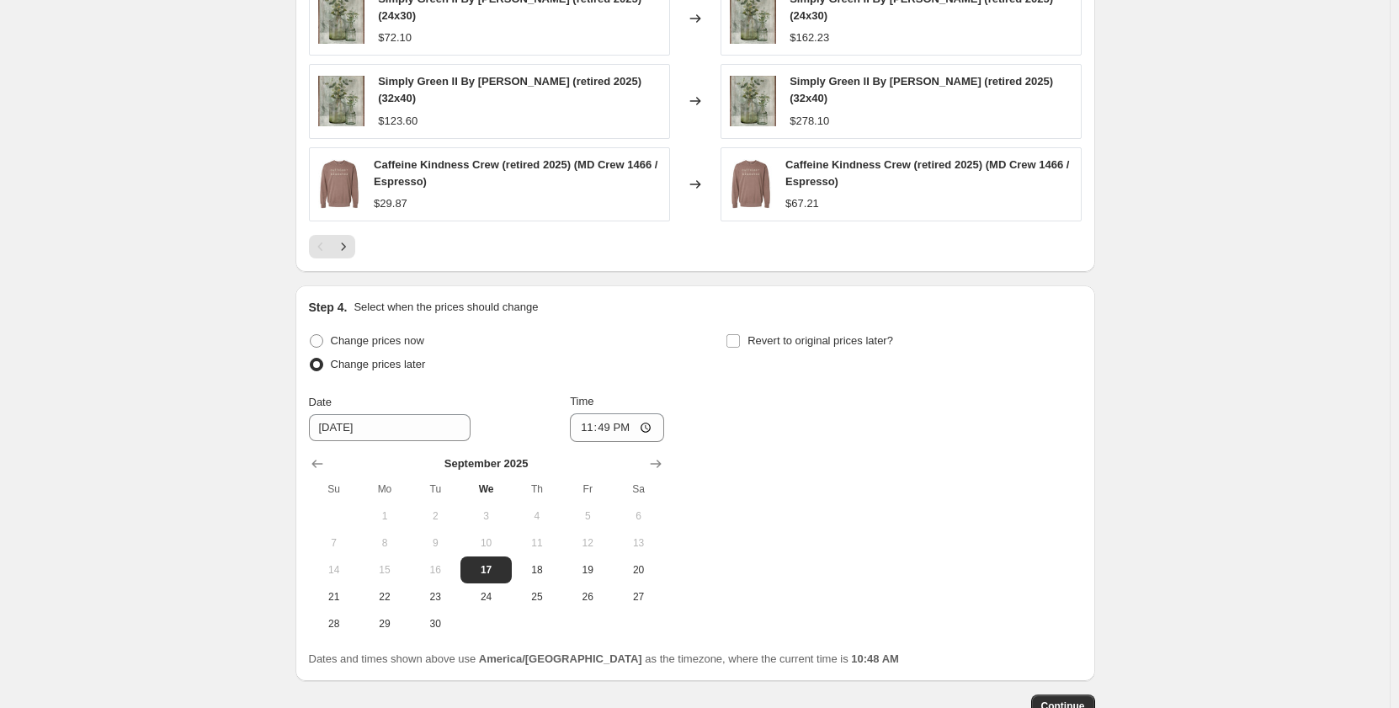
scroll to position [1553, 0]
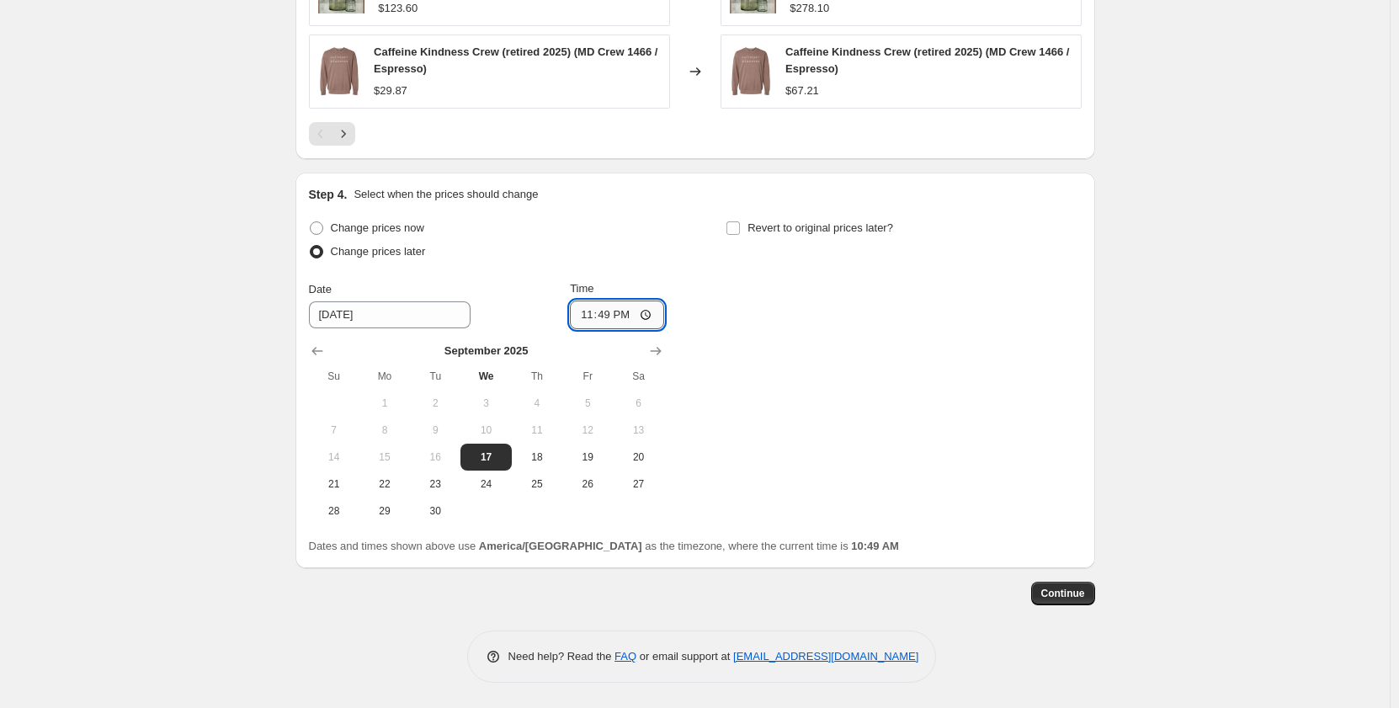
click at [606, 317] on input "23:49" at bounding box center [617, 314] width 94 height 29
type input "23:59"
click at [1075, 595] on span "Continue" at bounding box center [1063, 593] width 44 height 13
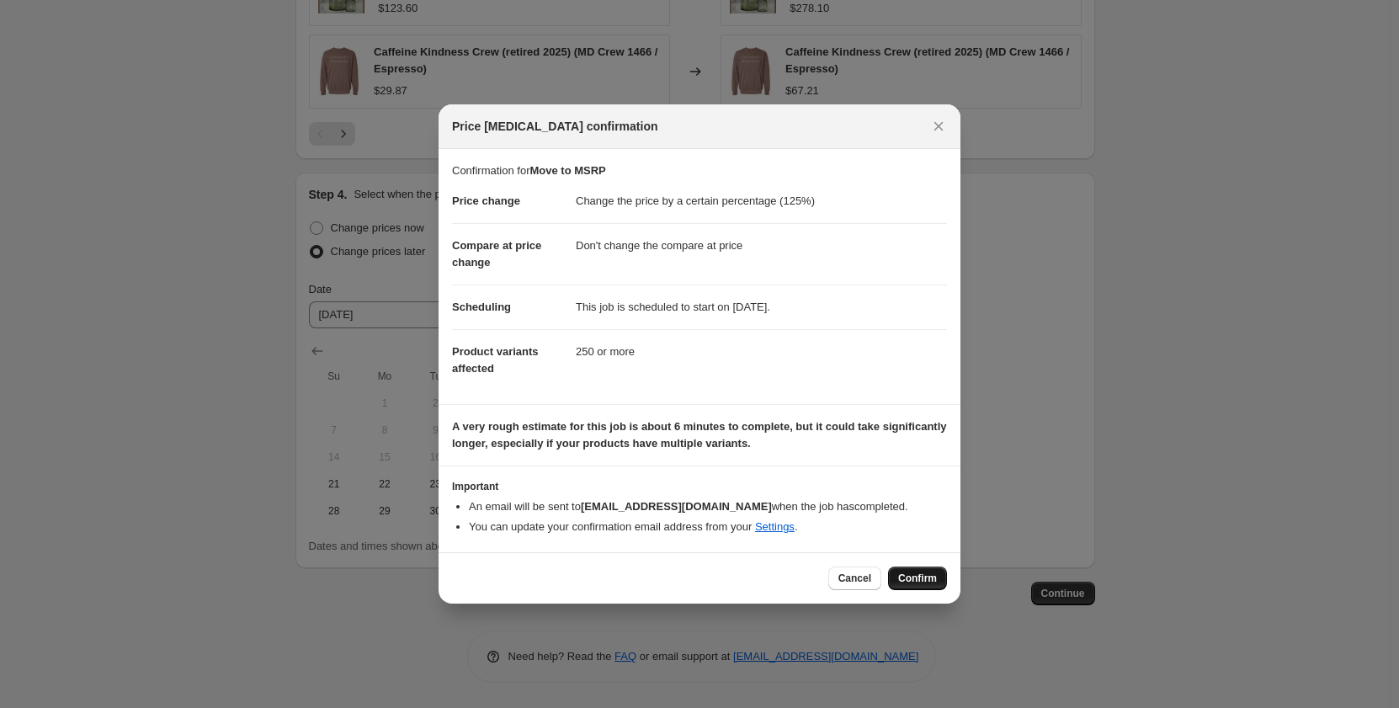
click at [912, 580] on span "Confirm" at bounding box center [917, 577] width 39 height 13
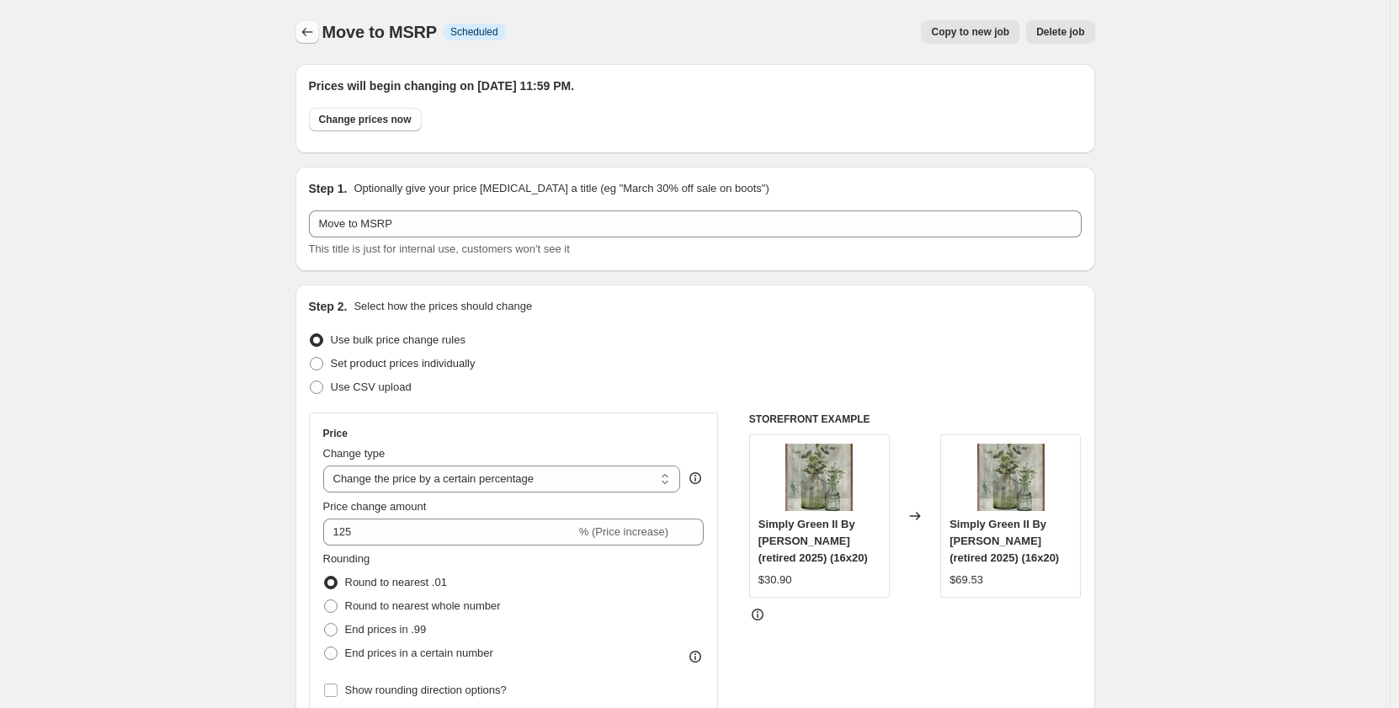
click at [316, 36] on icon "Price change jobs" at bounding box center [307, 32] width 17 height 17
